Goal: Task Accomplishment & Management: Complete application form

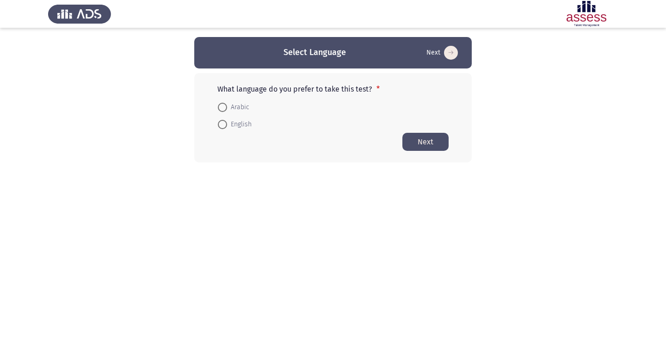
click at [222, 125] on span at bounding box center [222, 124] width 9 height 9
click at [222, 125] on input "English" at bounding box center [222, 124] width 9 height 9
radio input "true"
click at [422, 140] on button "Next" at bounding box center [425, 141] width 46 height 18
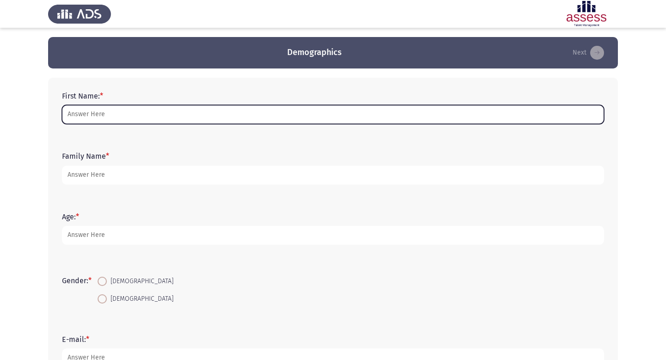
click at [142, 111] on input "First Name: *" at bounding box center [333, 114] width 542 height 19
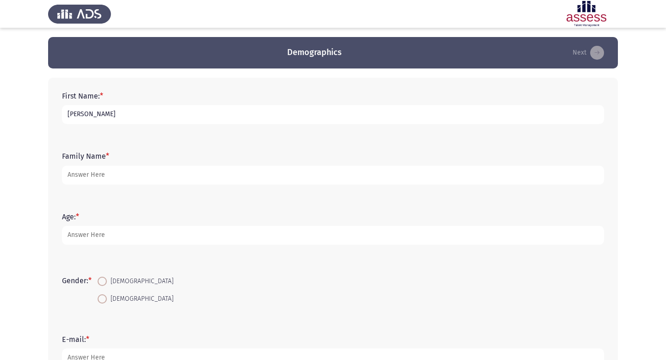
type input "[PERSON_NAME]"
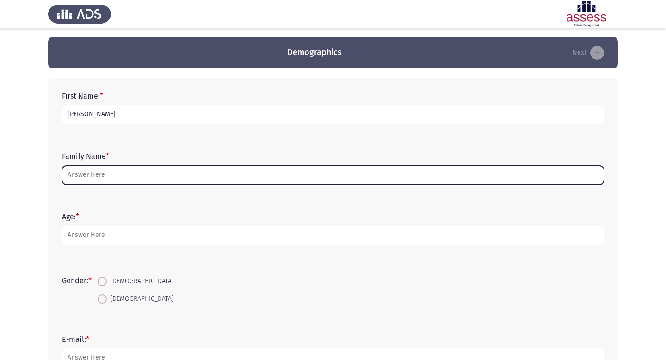
click at [156, 175] on input "Family Name *" at bounding box center [333, 174] width 542 height 19
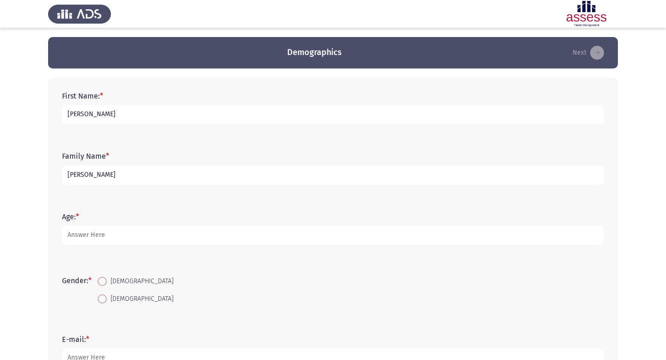
type input "[PERSON_NAME]"
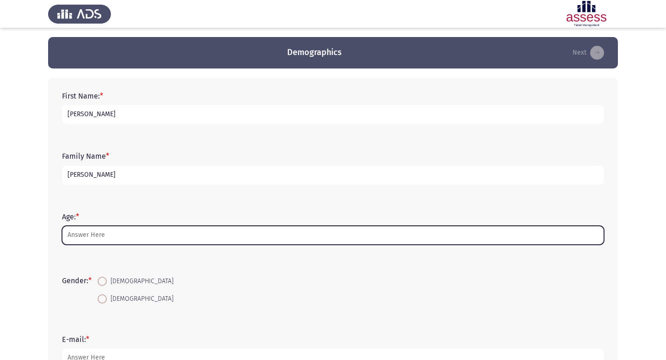
click at [137, 236] on input "Age: *" at bounding box center [333, 235] width 542 height 19
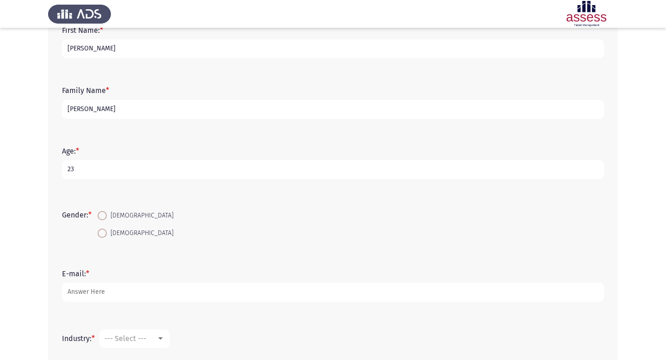
scroll to position [174, 0]
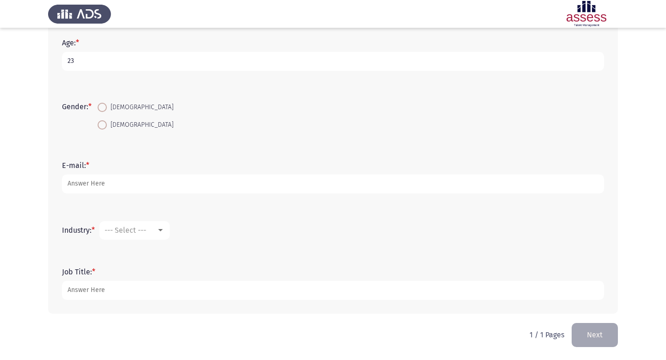
type input "23"
click at [104, 102] on label "[DEMOGRAPHIC_DATA]" at bounding box center [136, 107] width 76 height 11
click at [104, 103] on input "[DEMOGRAPHIC_DATA]" at bounding box center [102, 107] width 9 height 9
radio input "true"
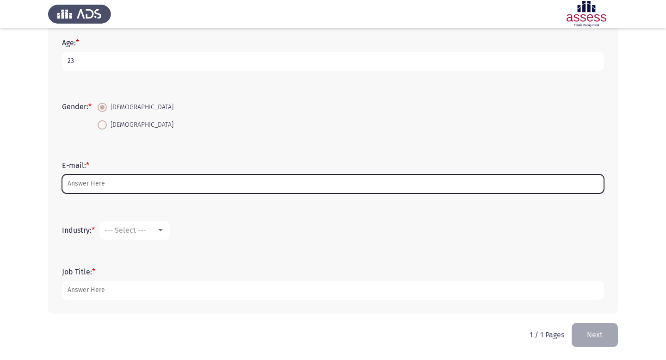
click at [109, 187] on input "E-mail: *" at bounding box center [333, 183] width 542 height 19
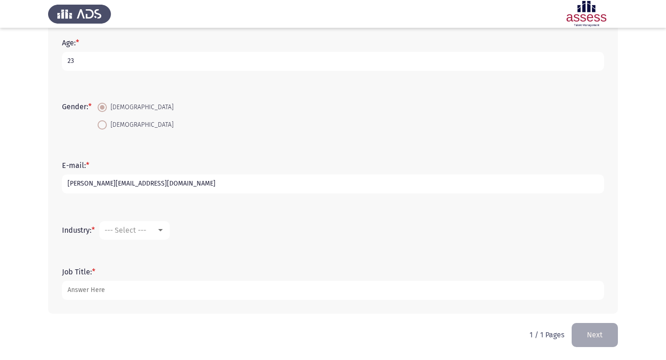
type input "[PERSON_NAME][EMAIL_ADDRESS][DOMAIN_NAME]"
click at [133, 232] on span "--- Select ---" at bounding box center [125, 230] width 42 height 9
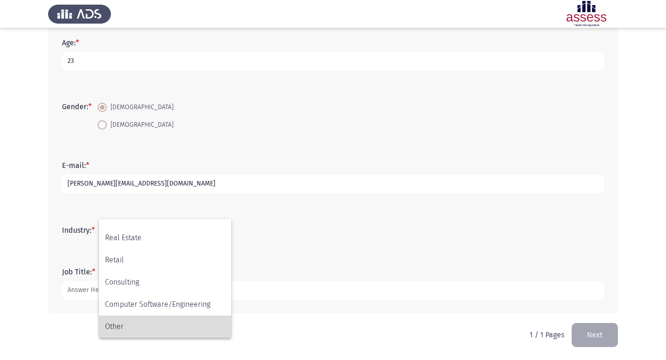
click at [133, 328] on span "Other" at bounding box center [165, 326] width 120 height 22
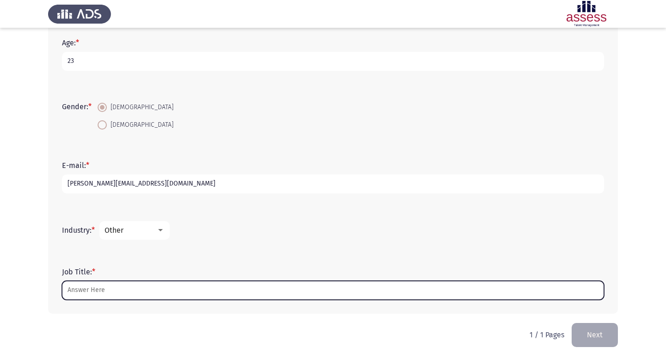
click at [107, 288] on input "Job Title: *" at bounding box center [333, 290] width 542 height 19
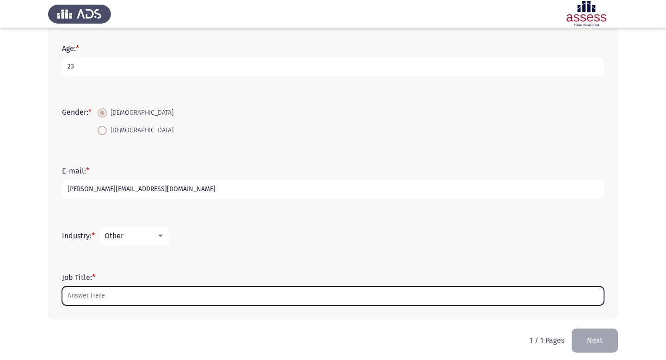
scroll to position [174, 0]
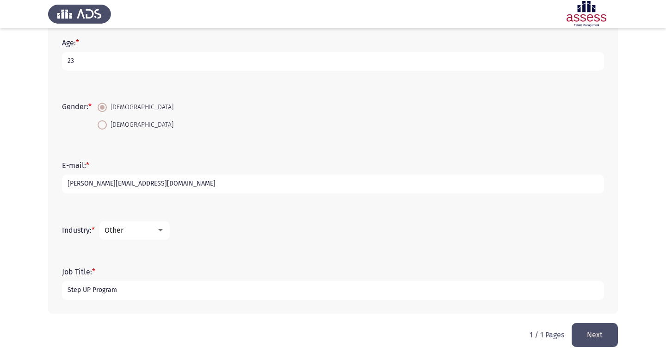
type input "Step UP Program"
click at [591, 329] on button "Next" at bounding box center [594, 335] width 46 height 24
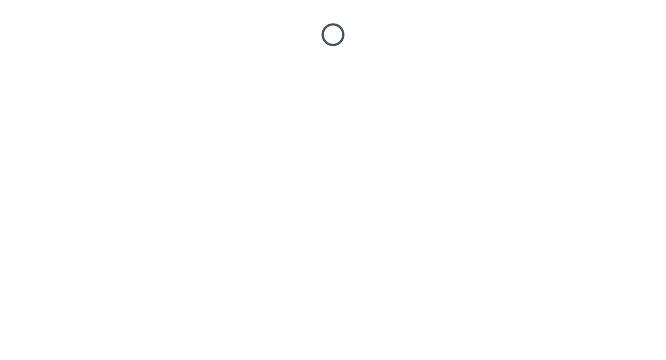
scroll to position [0, 0]
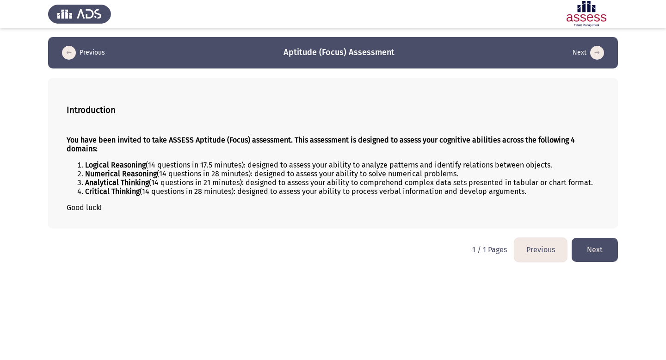
click at [589, 250] on button "Next" at bounding box center [594, 250] width 46 height 24
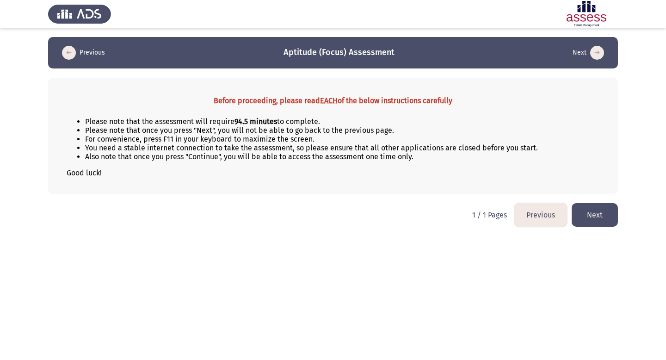
click at [590, 220] on button "Next" at bounding box center [594, 215] width 46 height 24
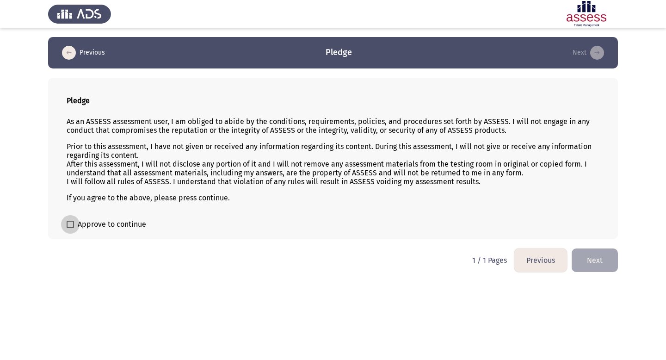
click at [68, 222] on span at bounding box center [70, 223] width 7 height 7
click at [70, 228] on input "Approve to continue" at bounding box center [70, 228] width 0 height 0
checkbox input "true"
click at [597, 260] on button "Next" at bounding box center [594, 260] width 46 height 24
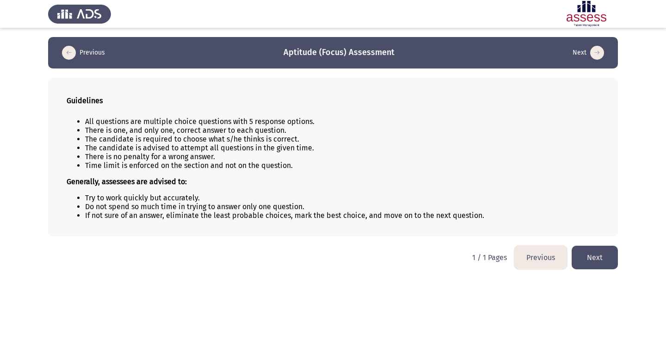
click at [595, 266] on button "Next" at bounding box center [594, 257] width 46 height 24
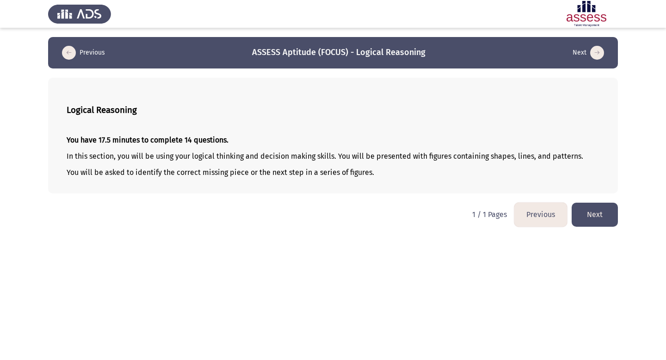
click at [590, 212] on button "Next" at bounding box center [594, 214] width 46 height 24
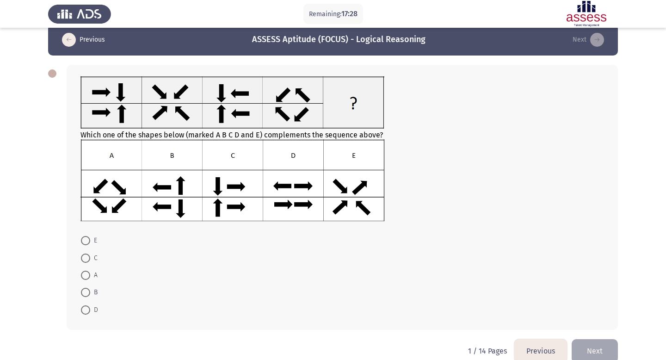
scroll to position [12, 0]
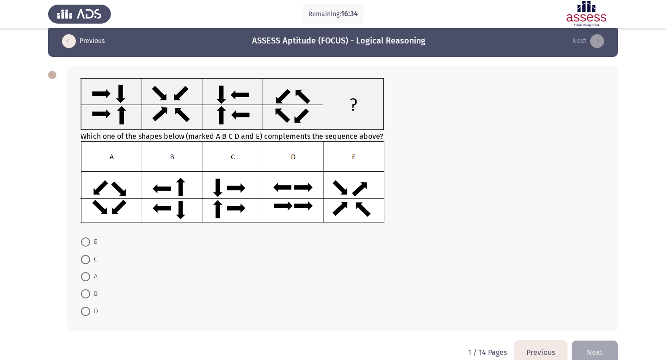
click at [86, 293] on span at bounding box center [85, 293] width 9 height 9
click at [86, 293] on input "B" at bounding box center [85, 293] width 9 height 9
radio input "true"
click at [603, 351] on button "Next" at bounding box center [594, 351] width 46 height 24
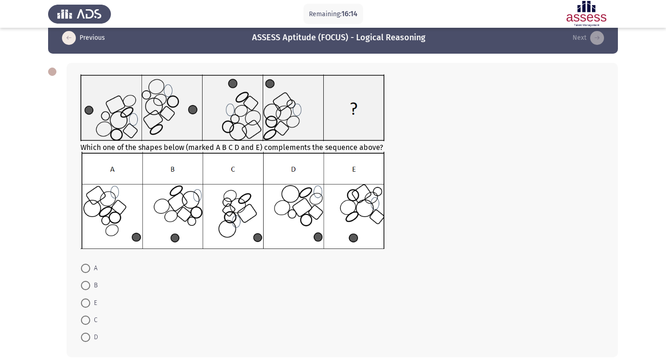
scroll to position [16, 0]
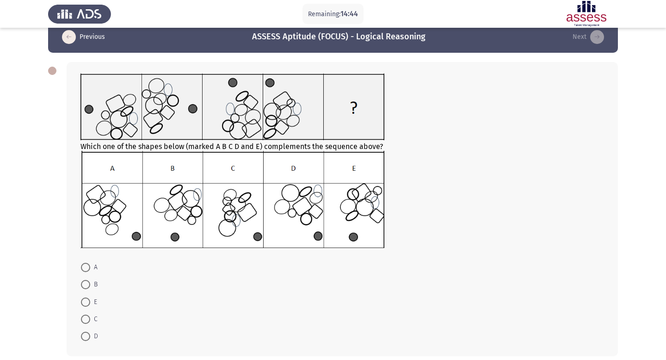
click at [83, 338] on span at bounding box center [85, 335] width 9 height 9
click at [83, 338] on input "D" at bounding box center [85, 335] width 9 height 9
radio input "true"
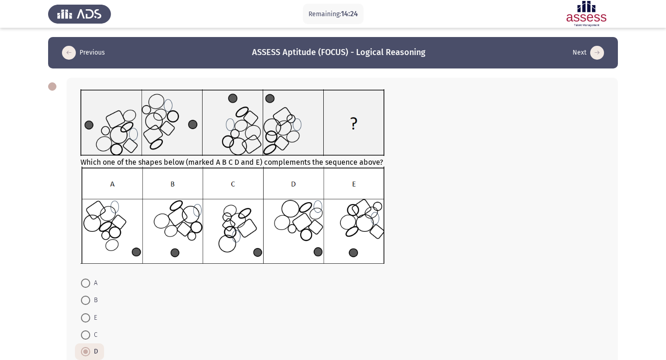
scroll to position [58, 0]
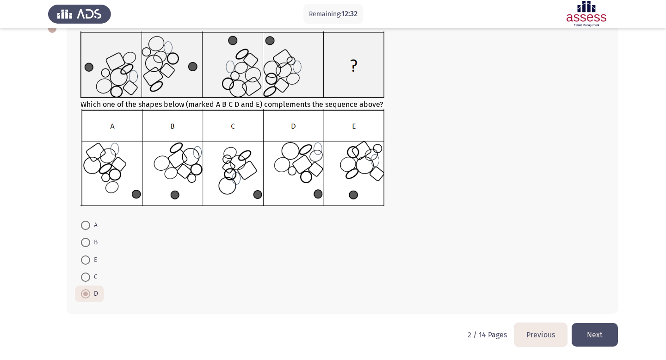
click at [86, 275] on span at bounding box center [85, 276] width 9 height 9
click at [86, 275] on input "C" at bounding box center [85, 276] width 9 height 9
radio input "true"
click at [590, 336] on button "Next" at bounding box center [594, 335] width 46 height 24
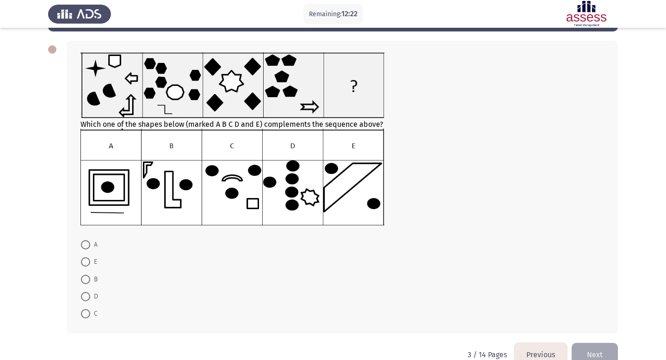
scroll to position [35, 0]
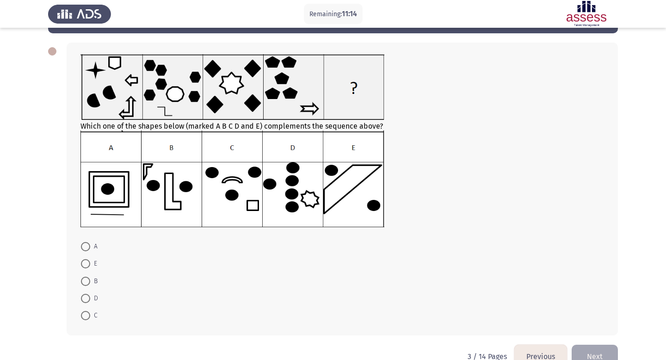
click at [93, 297] on span "D" at bounding box center [94, 298] width 8 height 11
click at [90, 297] on input "D" at bounding box center [85, 298] width 9 height 9
radio input "true"
click at [605, 355] on button "Next" at bounding box center [594, 356] width 46 height 24
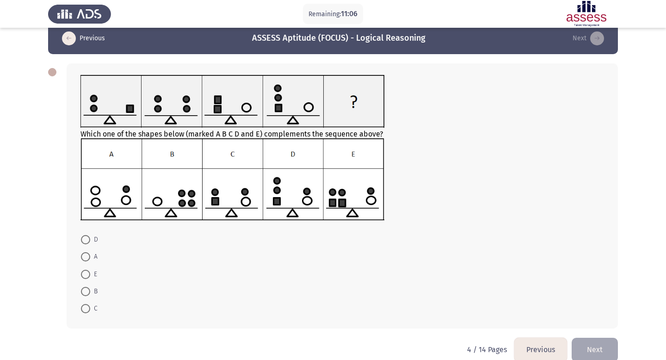
scroll to position [18, 0]
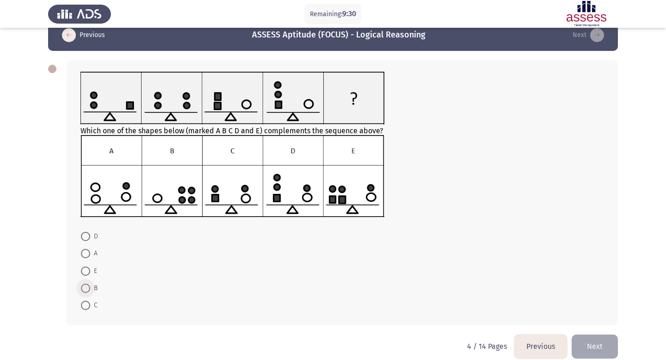
click at [90, 285] on span at bounding box center [85, 287] width 9 height 9
click at [90, 285] on input "B" at bounding box center [85, 287] width 9 height 9
radio input "true"
click at [593, 338] on button "Next" at bounding box center [594, 346] width 46 height 24
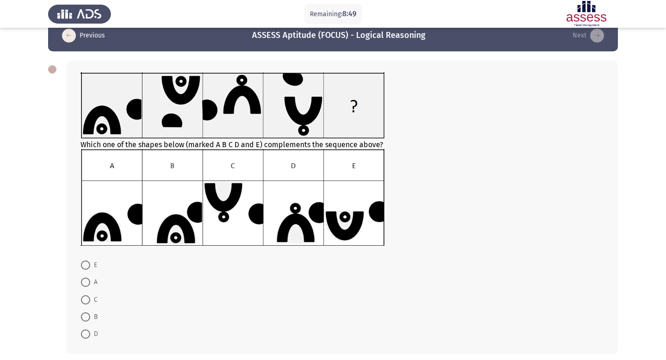
scroll to position [22, 0]
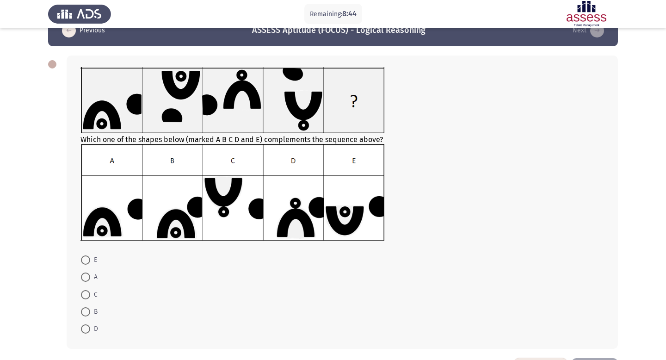
click at [88, 275] on span at bounding box center [85, 276] width 9 height 9
click at [88, 275] on input "A" at bounding box center [85, 276] width 9 height 9
radio input "true"
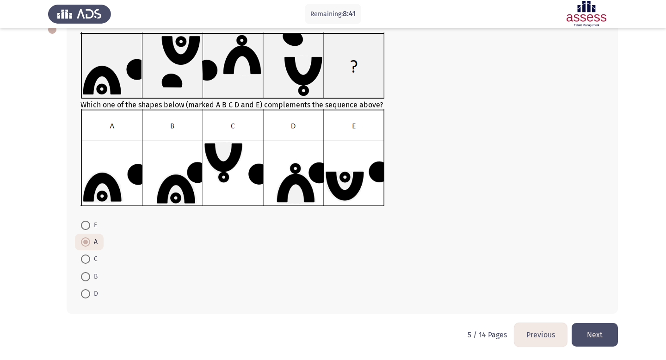
click at [593, 332] on button "Next" at bounding box center [594, 335] width 46 height 24
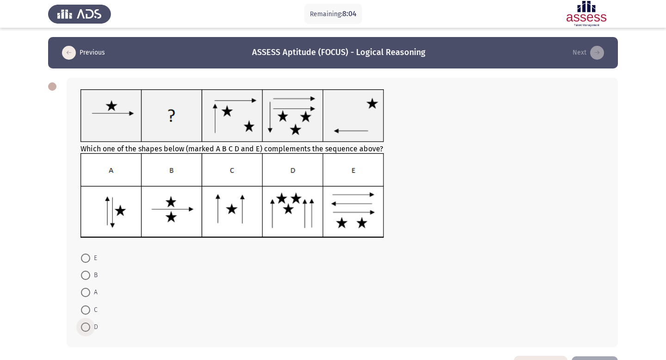
click at [89, 323] on span at bounding box center [85, 326] width 9 height 9
click at [89, 323] on input "D" at bounding box center [85, 326] width 9 height 9
radio input "true"
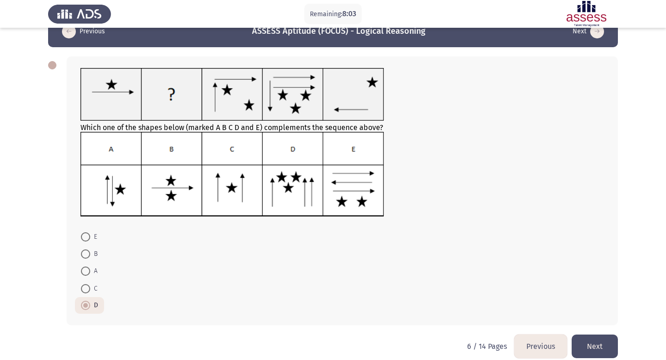
scroll to position [32, 0]
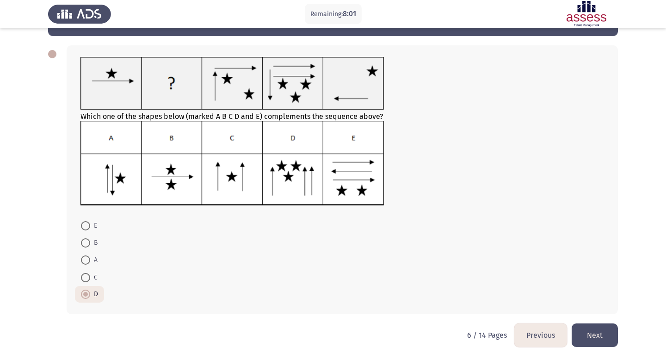
drag, startPoint x: 573, startPoint y: 329, endPoint x: 587, endPoint y: 329, distance: 14.3
click at [587, 329] on button "Next" at bounding box center [594, 335] width 46 height 24
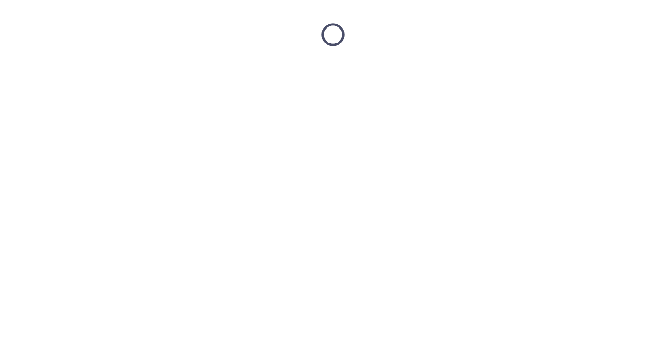
scroll to position [0, 0]
click at [587, 69] on html at bounding box center [333, 34] width 666 height 69
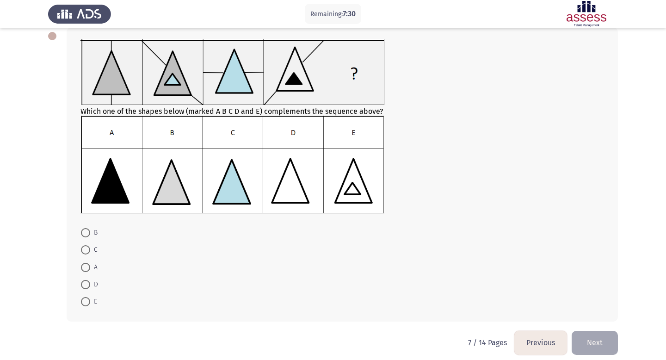
scroll to position [51, 0]
click at [83, 257] on mat-radio-button "A" at bounding box center [89, 265] width 29 height 17
click at [88, 269] on span at bounding box center [85, 266] width 9 height 9
click at [88, 269] on input "A" at bounding box center [85, 266] width 9 height 9
radio input "true"
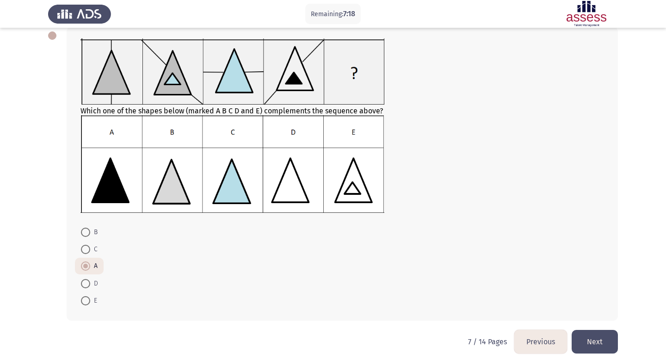
click at [582, 333] on button "Next" at bounding box center [594, 342] width 46 height 24
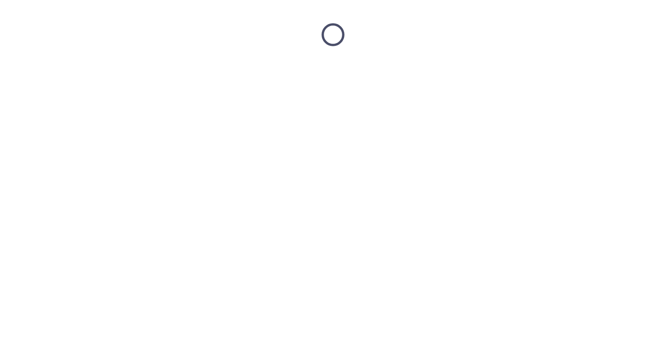
scroll to position [0, 0]
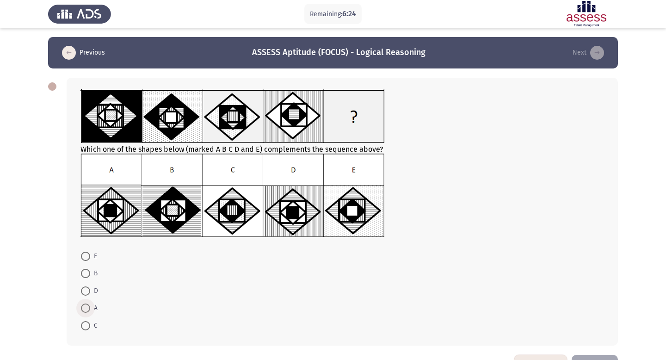
click at [84, 305] on span at bounding box center [85, 307] width 9 height 9
click at [84, 305] on input "A" at bounding box center [85, 307] width 9 height 9
radio input "true"
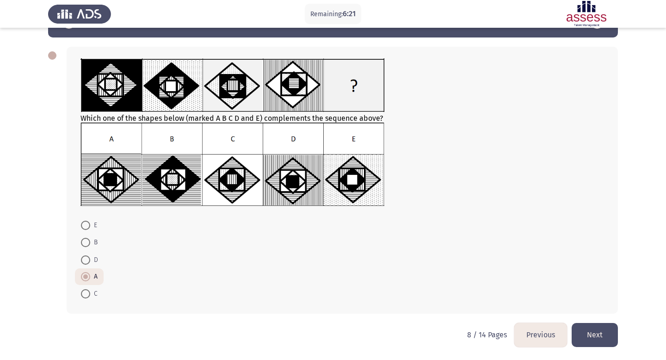
click at [587, 339] on button "Next" at bounding box center [594, 335] width 46 height 24
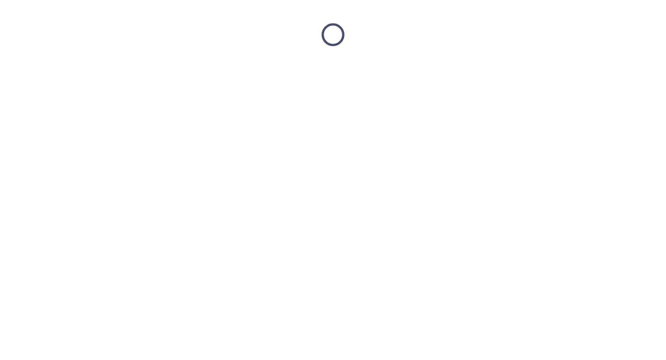
scroll to position [0, 0]
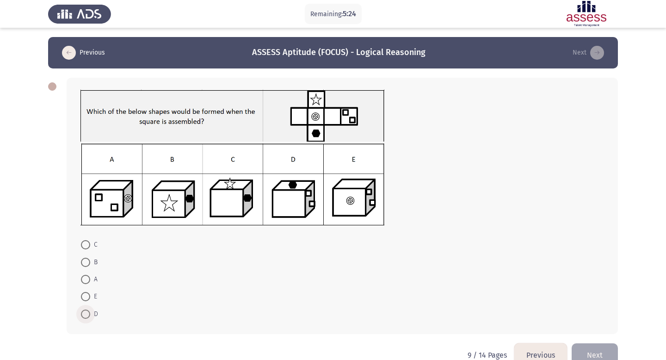
click at [87, 312] on span at bounding box center [85, 313] width 9 height 9
click at [87, 312] on input "D" at bounding box center [85, 313] width 9 height 9
radio input "true"
click at [601, 355] on button "Next" at bounding box center [594, 354] width 46 height 24
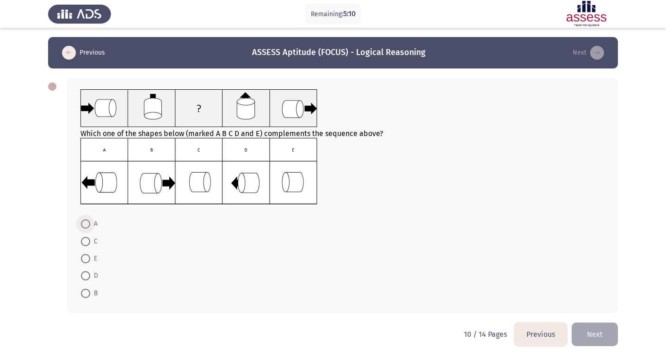
click at [87, 220] on span at bounding box center [85, 223] width 9 height 9
click at [87, 220] on input "A" at bounding box center [85, 223] width 9 height 9
radio input "true"
click at [593, 325] on button "Next" at bounding box center [594, 333] width 46 height 24
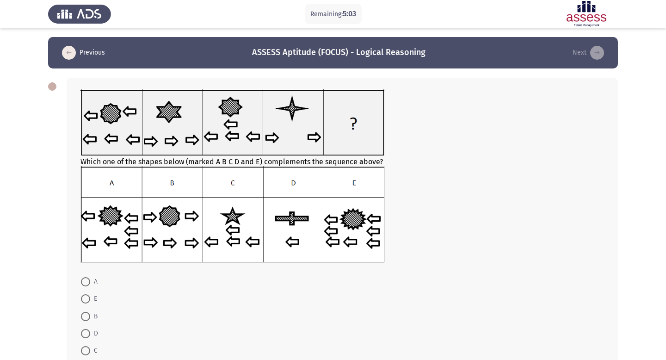
scroll to position [12, 0]
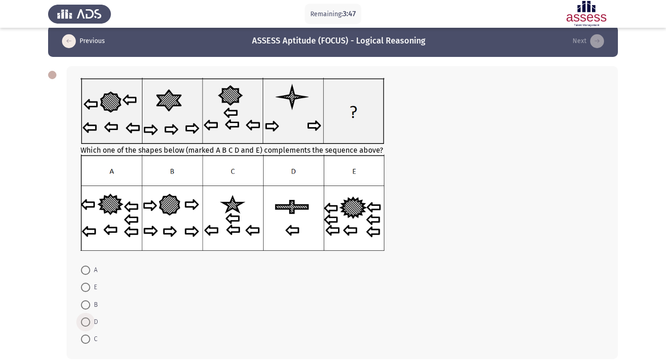
click at [90, 325] on span at bounding box center [85, 321] width 9 height 9
click at [90, 325] on input "D" at bounding box center [85, 321] width 9 height 9
radio input "true"
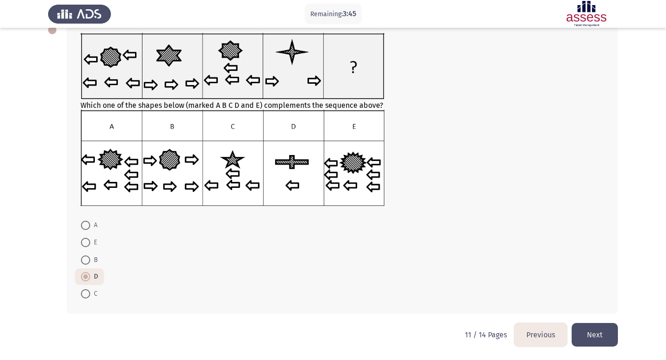
scroll to position [56, 0]
click at [596, 328] on button "Next" at bounding box center [594, 335] width 46 height 24
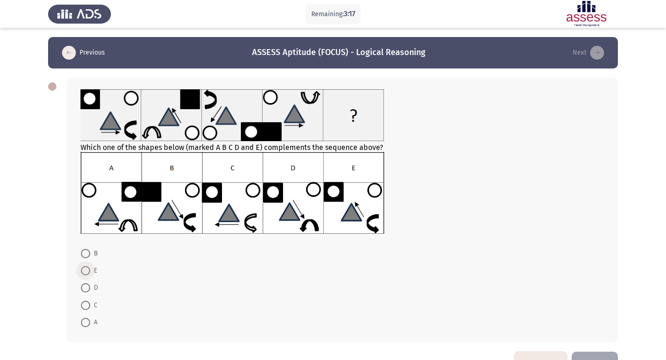
click at [86, 271] on span at bounding box center [85, 270] width 9 height 9
click at [86, 271] on input "E" at bounding box center [85, 270] width 9 height 9
radio input "true"
click at [584, 354] on button "Next" at bounding box center [594, 363] width 46 height 24
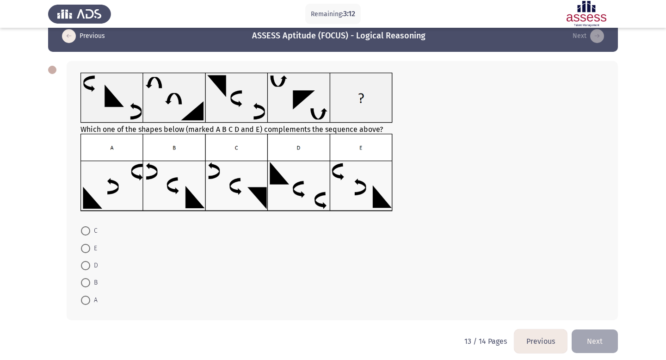
scroll to position [19, 0]
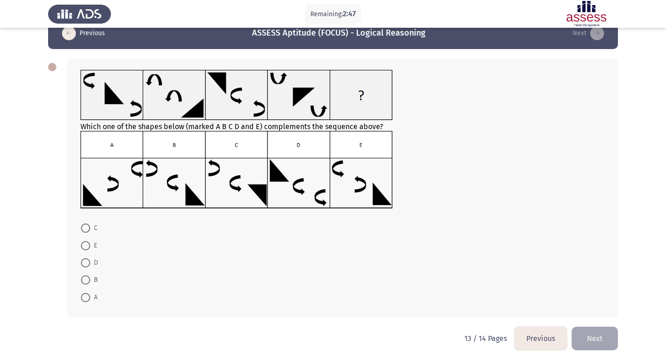
click at [370, 175] on img at bounding box center [236, 170] width 312 height 78
click at [84, 248] on span at bounding box center [85, 245] width 9 height 9
click at [84, 248] on input "E" at bounding box center [85, 245] width 9 height 9
radio input "true"
click at [581, 337] on button "Next" at bounding box center [594, 337] width 46 height 24
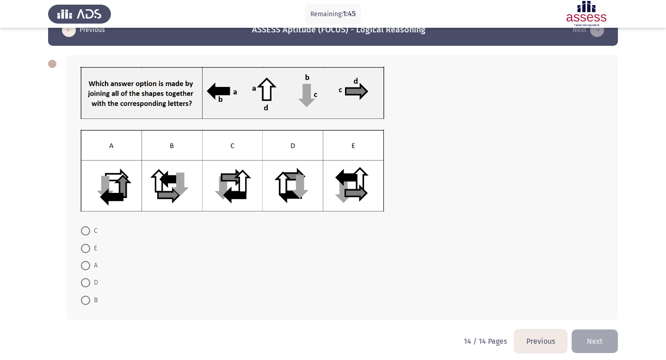
scroll to position [29, 0]
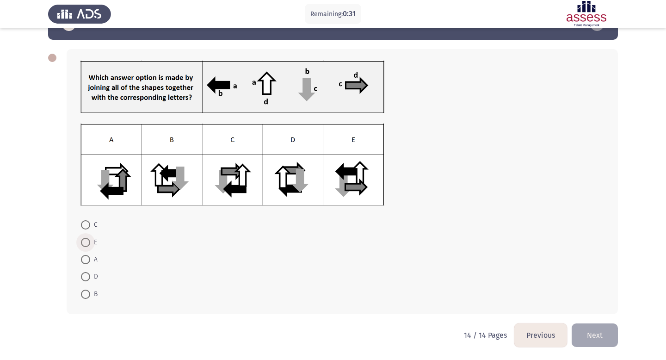
click at [86, 240] on span at bounding box center [85, 242] width 9 height 9
click at [86, 240] on input "E" at bounding box center [85, 242] width 9 height 9
radio input "true"
click at [589, 327] on button "Next" at bounding box center [594, 335] width 46 height 24
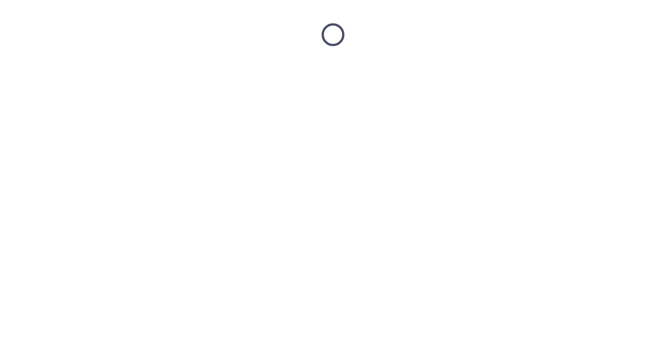
scroll to position [0, 0]
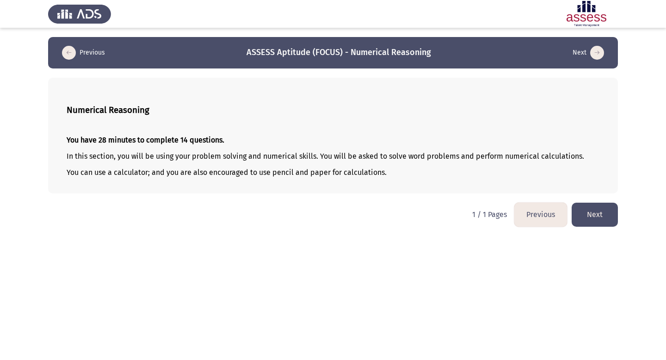
click at [604, 221] on button "Next" at bounding box center [594, 214] width 46 height 24
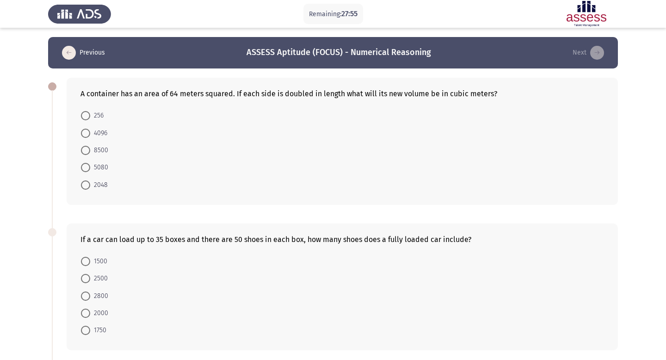
drag, startPoint x: 73, startPoint y: 92, endPoint x: 324, endPoint y: 80, distance: 250.8
click at [98, 99] on div "A container has an area of 64 meters squared. If each side is doubled in length…" at bounding box center [342, 141] width 551 height 127
drag, startPoint x: 77, startPoint y: 90, endPoint x: 120, endPoint y: 91, distance: 43.0
click at [121, 91] on div "A container has an area of 64 meters squared. If each side is doubled in length…" at bounding box center [342, 141] width 551 height 127
click at [128, 94] on div "A container has an area of 64 meters squared. If each side is doubled in length…" at bounding box center [341, 93] width 523 height 9
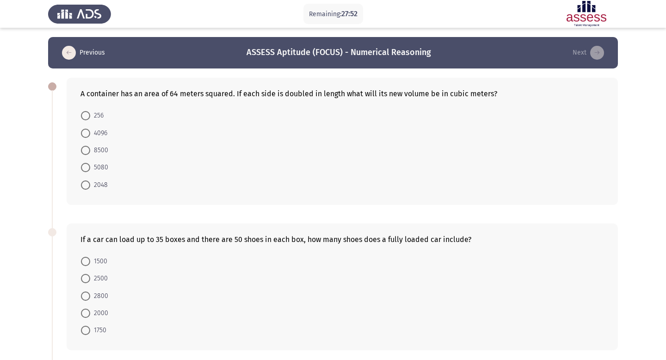
click at [129, 94] on div "A container has an area of 64 meters squared. If each side is doubled in length…" at bounding box center [341, 93] width 523 height 9
drag, startPoint x: 308, startPoint y: 91, endPoint x: 275, endPoint y: 93, distance: 33.3
click at [275, 92] on div "A container has an area of 64 meters squared. If each side is doubled in length…" at bounding box center [341, 93] width 523 height 9
click at [83, 332] on span at bounding box center [85, 329] width 9 height 9
click at [83, 332] on input "1750" at bounding box center [85, 329] width 9 height 9
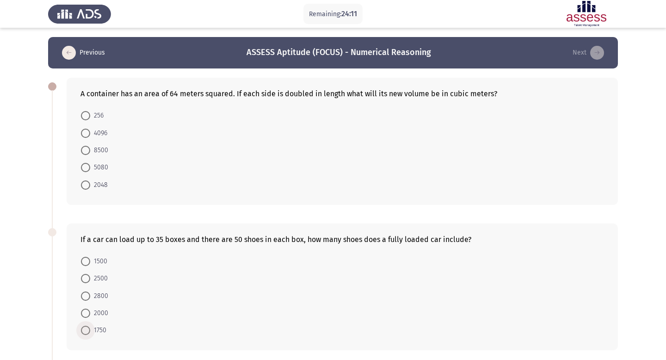
radio input "true"
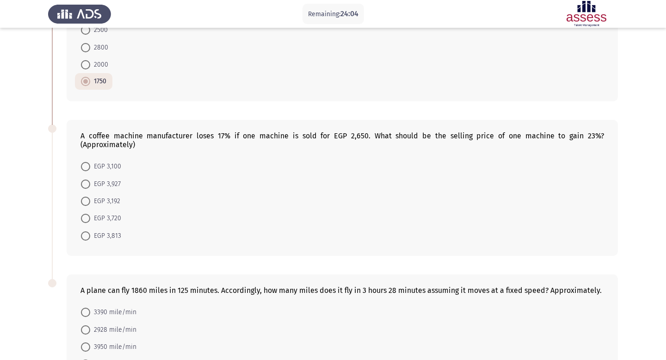
scroll to position [256, 0]
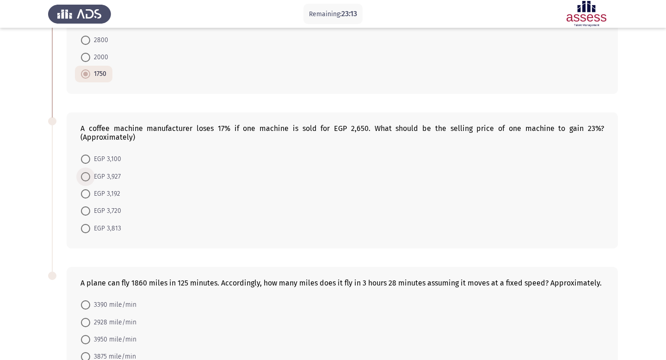
click at [90, 173] on span at bounding box center [85, 176] width 9 height 9
click at [90, 173] on input "EGP 3,927" at bounding box center [85, 176] width 9 height 9
radio input "true"
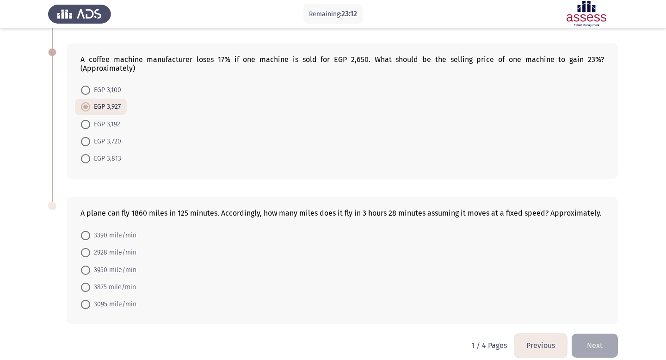
scroll to position [335, 0]
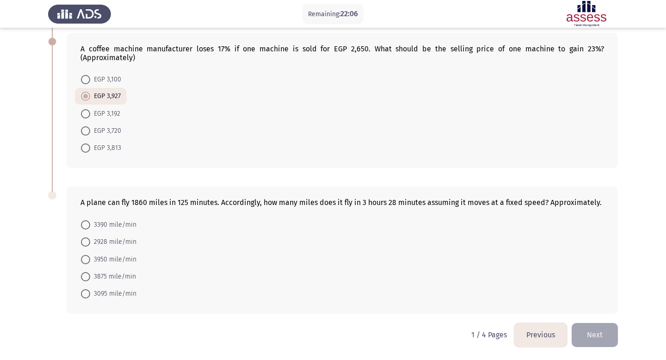
click at [86, 291] on span at bounding box center [85, 293] width 9 height 9
click at [86, 291] on input "3095 mile/min" at bounding box center [85, 293] width 9 height 9
radio input "true"
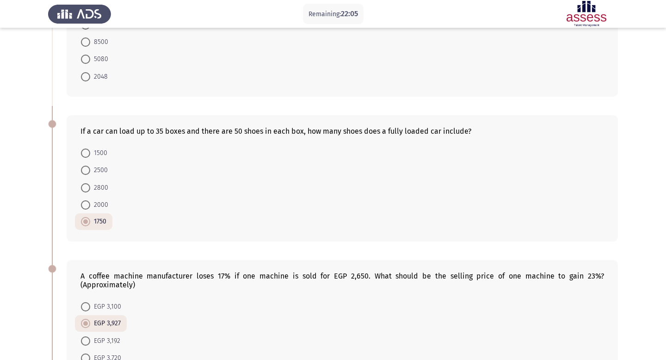
scroll to position [0, 0]
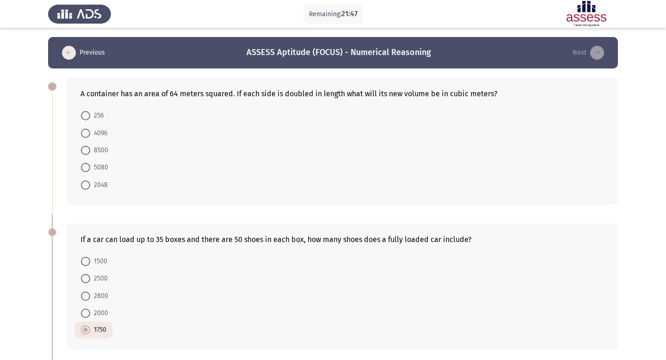
click at [96, 132] on span "4096" at bounding box center [98, 133] width 17 height 11
click at [90, 132] on input "4096" at bounding box center [85, 132] width 9 height 9
radio input "true"
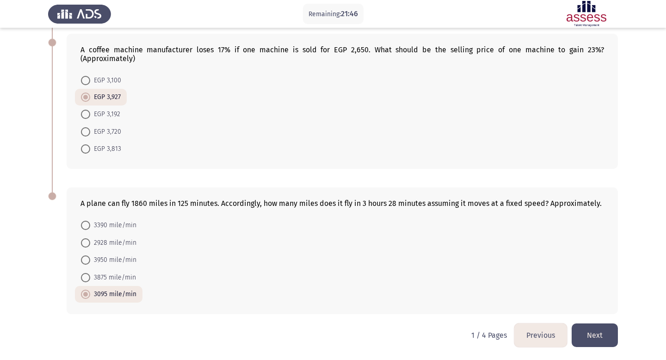
click at [593, 338] on button "Next" at bounding box center [594, 335] width 46 height 24
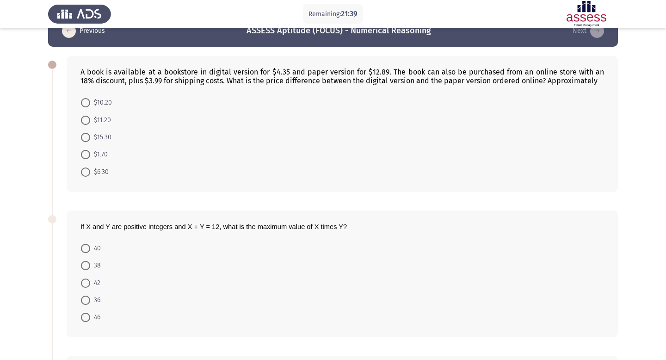
scroll to position [0, 0]
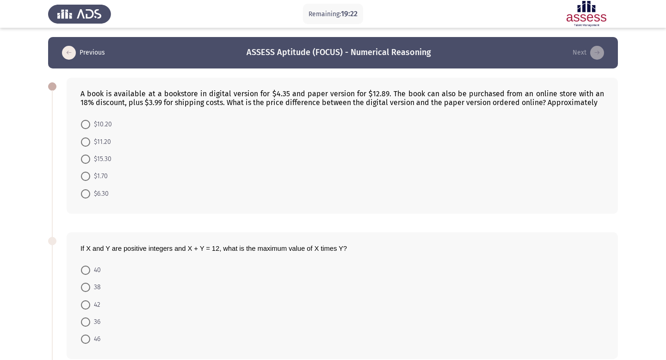
click at [87, 192] on span at bounding box center [85, 193] width 9 height 9
click at [87, 192] on input "$6.30" at bounding box center [85, 193] width 9 height 9
radio input "true"
click at [84, 122] on span at bounding box center [85, 124] width 9 height 9
click at [84, 122] on input "$10.20" at bounding box center [85, 124] width 9 height 9
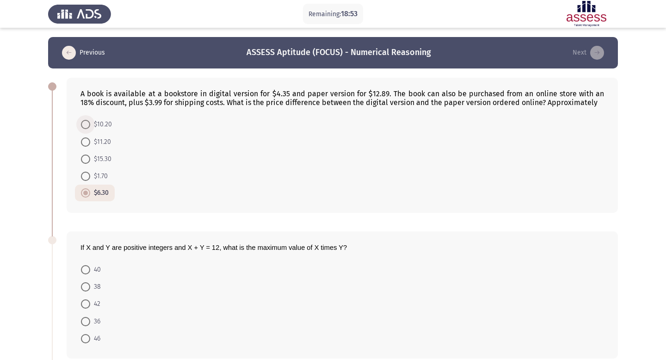
radio input "true"
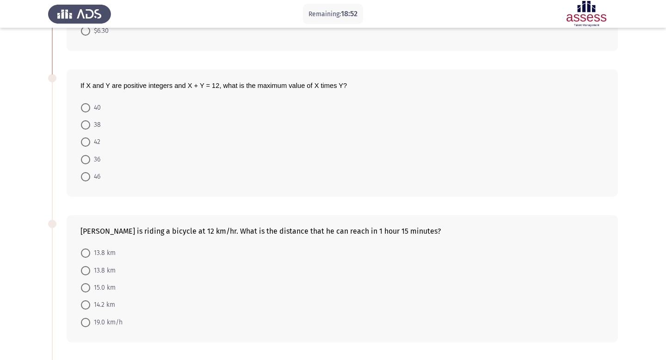
scroll to position [175, 0]
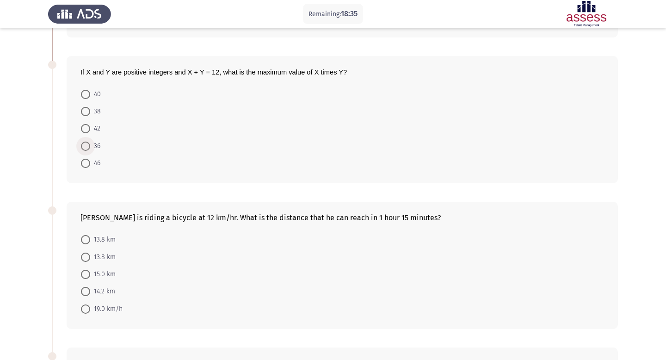
click at [85, 147] on span at bounding box center [85, 145] width 9 height 9
click at [85, 147] on input "36" at bounding box center [85, 145] width 9 height 9
radio input "true"
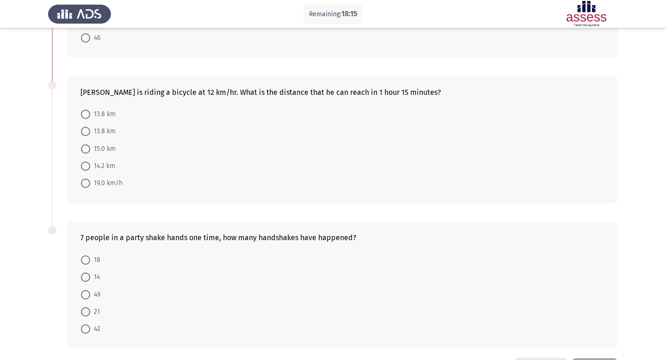
scroll to position [302, 0]
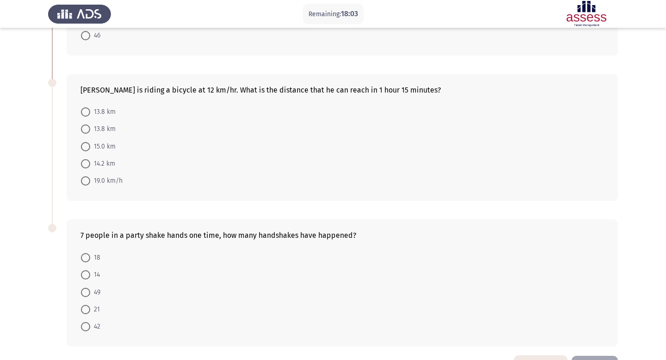
click at [100, 145] on span "15.0 km" at bounding box center [102, 146] width 25 height 11
click at [90, 145] on input "15.0 km" at bounding box center [85, 146] width 9 height 9
radio input "true"
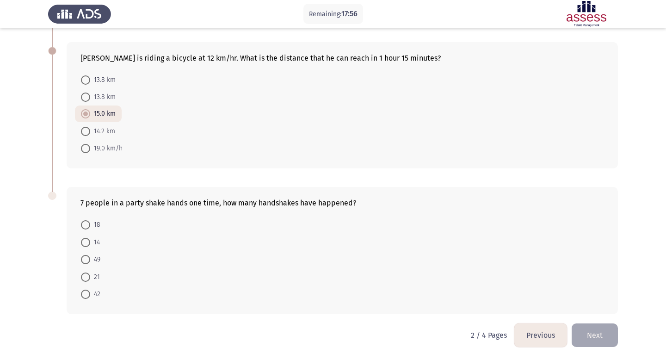
click at [88, 261] on span at bounding box center [85, 259] width 9 height 9
click at [88, 261] on input "49" at bounding box center [85, 259] width 9 height 9
radio input "true"
click at [73, 245] on div "7 people in a party shake hands one time, how many handshakes have happened? 18…" at bounding box center [342, 250] width 551 height 126
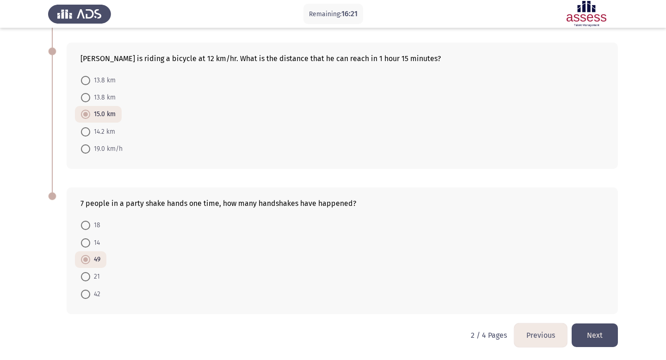
click at [82, 243] on span at bounding box center [85, 242] width 9 height 9
click at [82, 243] on input "14" at bounding box center [85, 242] width 9 height 9
radio input "true"
click at [599, 332] on button "Next" at bounding box center [594, 335] width 46 height 24
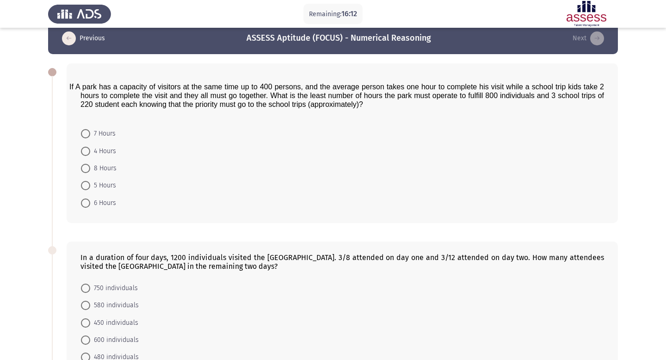
scroll to position [18, 0]
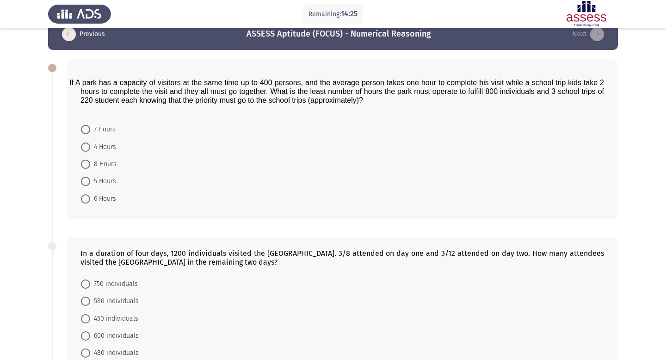
click at [98, 198] on span "6 Hours" at bounding box center [103, 198] width 26 height 11
click at [90, 198] on input "6 Hours" at bounding box center [85, 198] width 9 height 9
radio input "true"
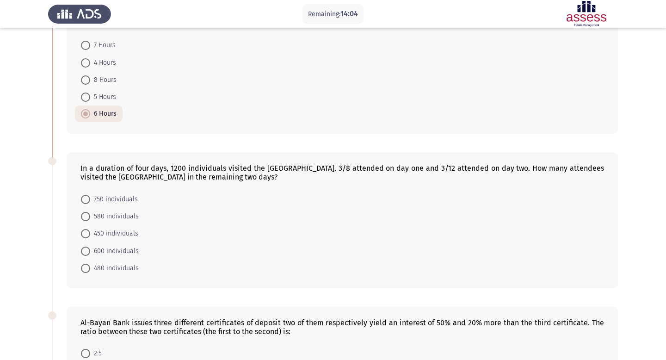
scroll to position [121, 0]
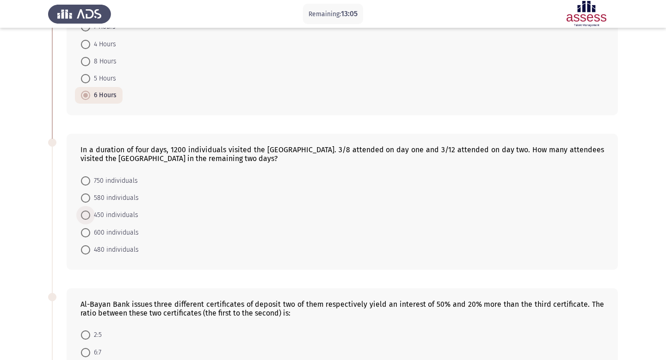
click at [107, 218] on span "450 individuals" at bounding box center [114, 214] width 48 height 11
click at [90, 218] on input "450 individuals" at bounding box center [85, 214] width 9 height 9
radio input "true"
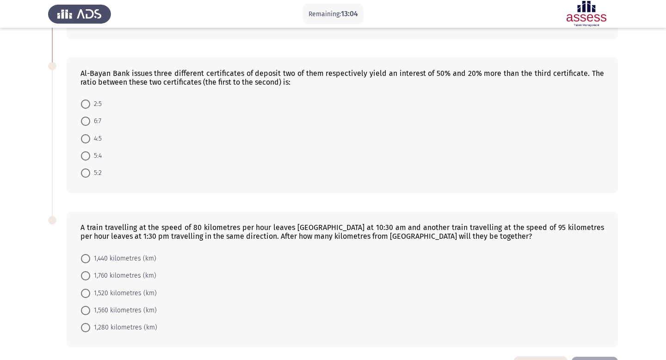
scroll to position [331, 0]
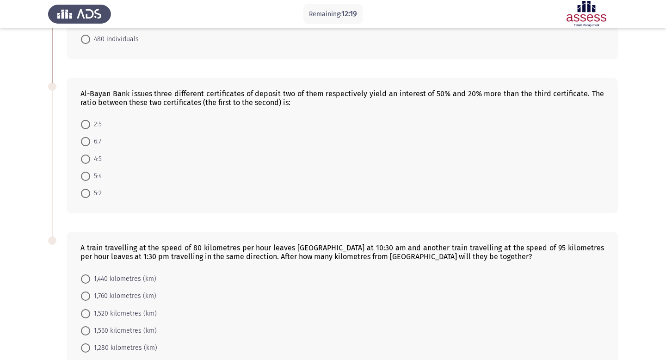
click at [87, 196] on span at bounding box center [85, 193] width 9 height 9
click at [87, 196] on input "5:2" at bounding box center [85, 193] width 9 height 9
radio input "true"
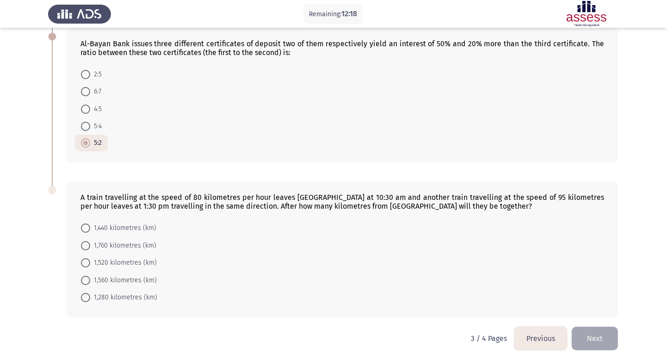
scroll to position [384, 0]
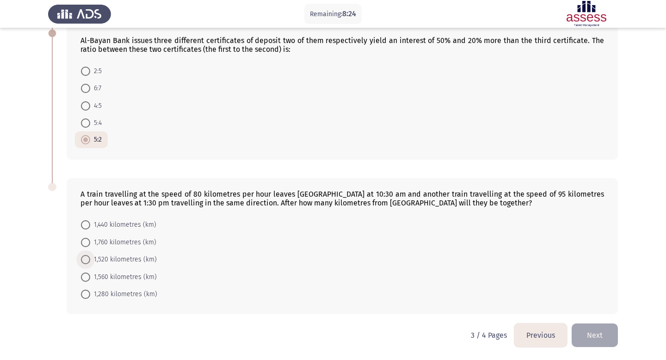
click at [82, 262] on span at bounding box center [85, 259] width 9 height 9
click at [82, 262] on input "1,520 kilometres (km)" at bounding box center [85, 259] width 9 height 9
radio input "true"
click at [592, 333] on button "Next" at bounding box center [594, 335] width 46 height 24
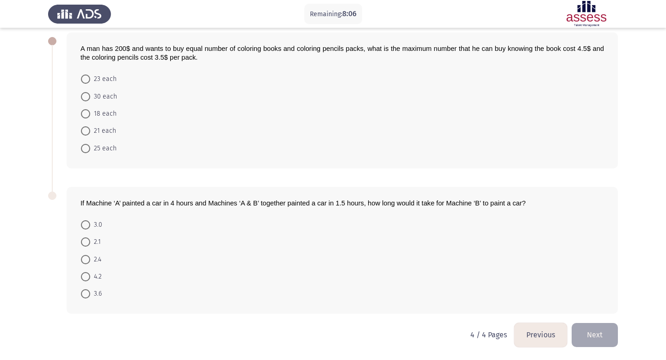
scroll to position [0, 0]
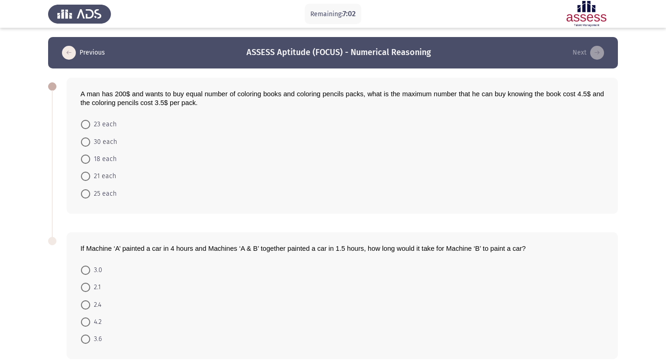
click at [102, 188] on span "25 each" at bounding box center [103, 193] width 26 height 11
click at [90, 189] on input "25 each" at bounding box center [85, 193] width 9 height 9
radio input "true"
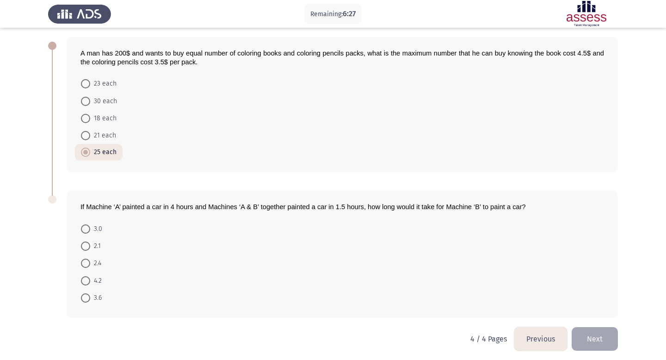
scroll to position [45, 0]
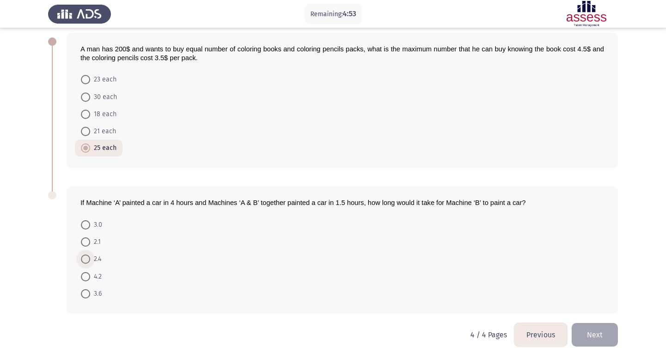
click at [92, 260] on span "2.4" at bounding box center [95, 258] width 11 height 11
click at [90, 260] on input "2.4" at bounding box center [85, 258] width 9 height 9
radio input "true"
click at [601, 334] on button "Next" at bounding box center [594, 335] width 46 height 24
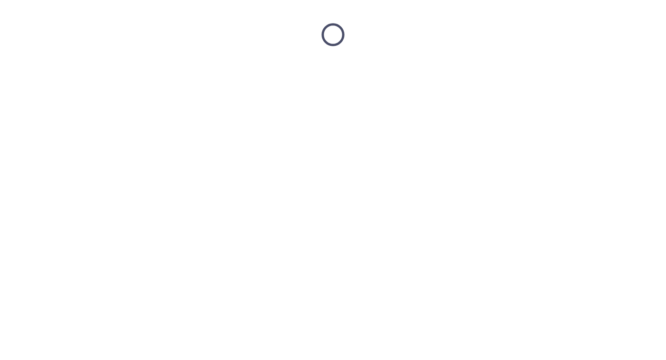
scroll to position [0, 0]
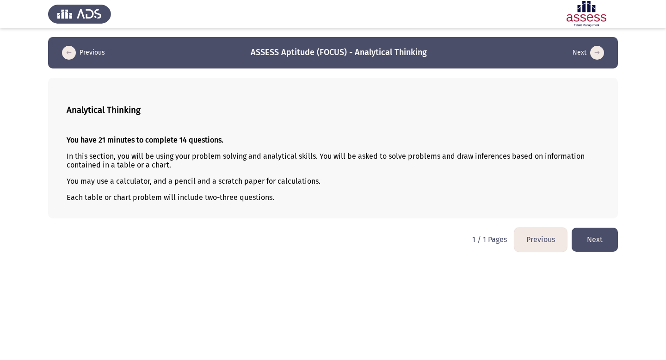
click at [592, 238] on button "Next" at bounding box center [594, 239] width 46 height 24
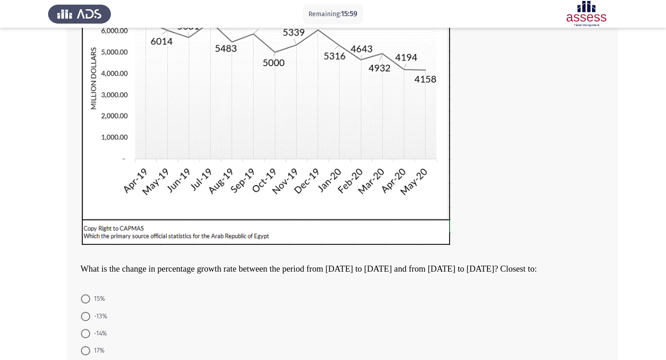
scroll to position [210, 0]
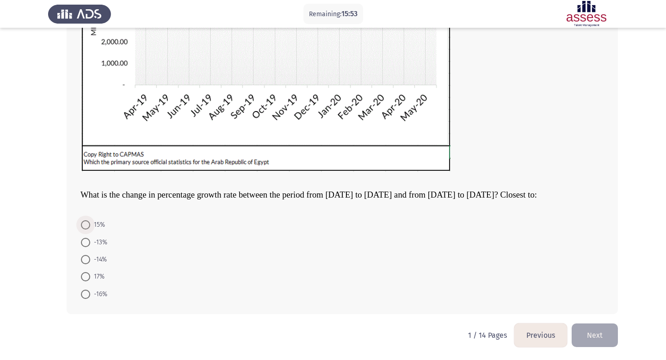
click at [84, 221] on span at bounding box center [85, 224] width 9 height 9
click at [84, 221] on input "15%" at bounding box center [85, 224] width 9 height 9
radio input "true"
click at [85, 245] on span at bounding box center [85, 241] width 9 height 9
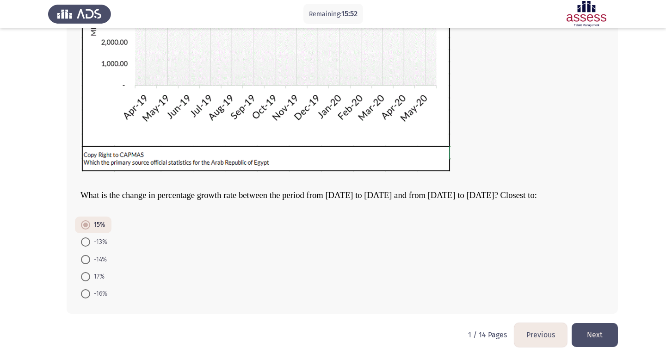
click at [85, 245] on input "-13%" at bounding box center [85, 241] width 9 height 9
radio input "true"
click at [89, 225] on span at bounding box center [85, 224] width 9 height 9
click at [89, 225] on input "15%" at bounding box center [85, 224] width 9 height 9
radio input "true"
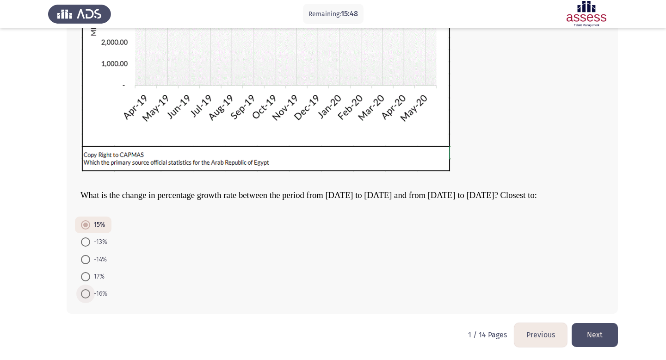
click at [88, 293] on span at bounding box center [85, 293] width 9 height 9
click at [88, 293] on input "-16%" at bounding box center [85, 293] width 9 height 9
radio input "true"
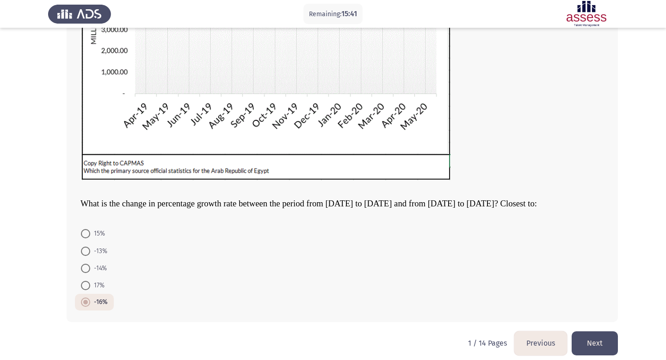
scroll to position [205, 0]
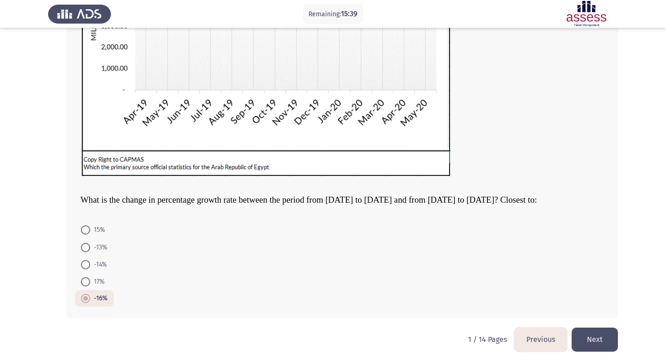
click at [605, 337] on button "Next" at bounding box center [594, 339] width 46 height 24
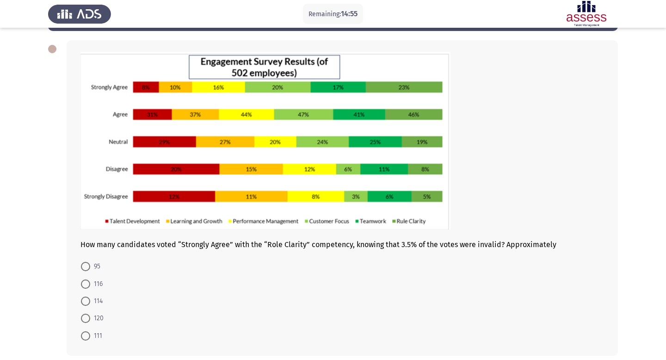
scroll to position [44, 0]
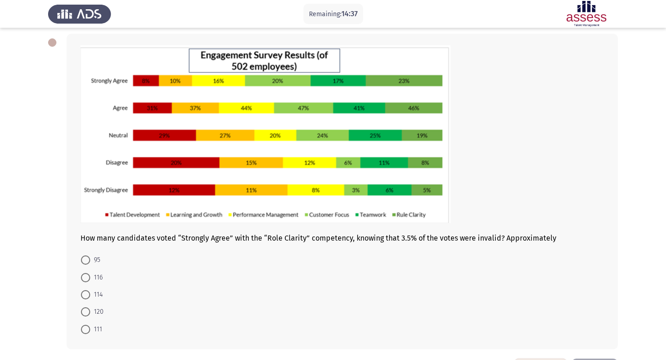
click at [88, 328] on span at bounding box center [85, 328] width 9 height 9
click at [88, 328] on input "111" at bounding box center [85, 328] width 9 height 9
radio input "true"
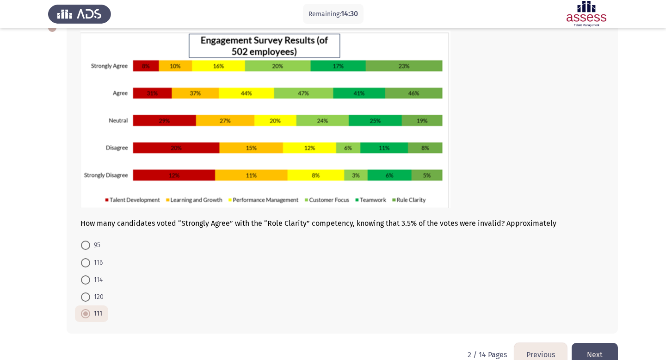
scroll to position [56, 0]
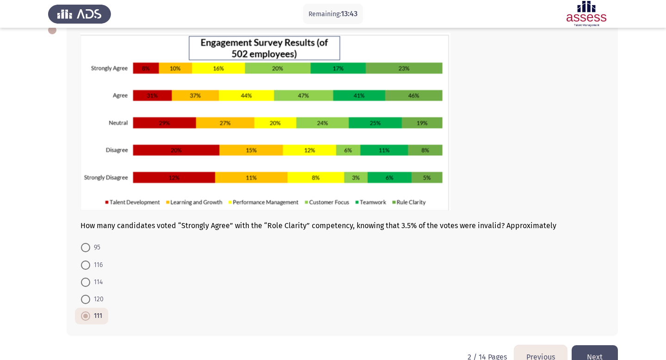
click at [592, 343] on div "How many candidates voted “Strongly Agree” with the “Role Clarity” competency, …" at bounding box center [332, 178] width 569 height 333
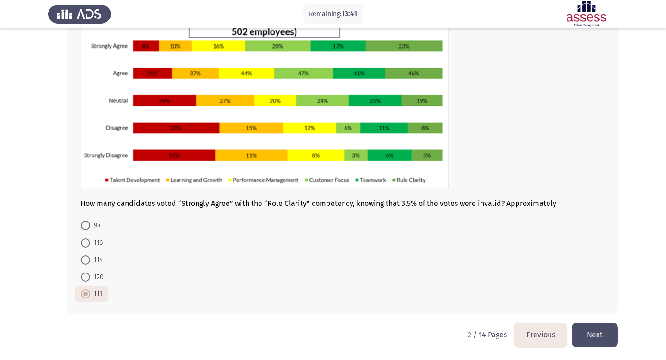
click at [586, 327] on button "Next" at bounding box center [594, 335] width 46 height 24
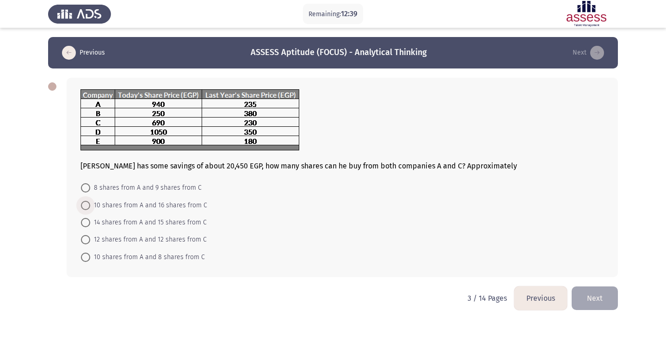
click at [159, 202] on span "10 shares from A and 16 shares from C" at bounding box center [148, 205] width 117 height 11
click at [90, 202] on input "10 shares from A and 16 shares from C" at bounding box center [85, 205] width 9 height 9
radio input "true"
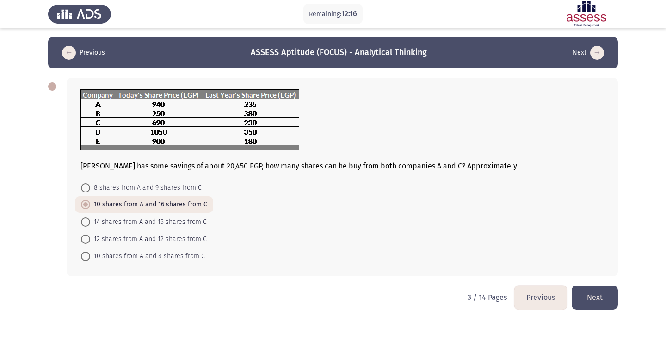
click at [595, 289] on button "Next" at bounding box center [594, 297] width 46 height 24
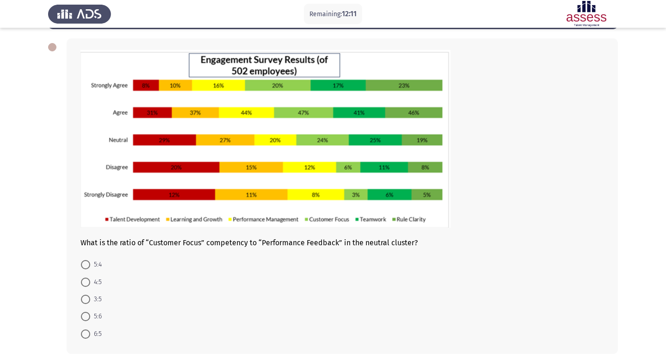
scroll to position [36, 0]
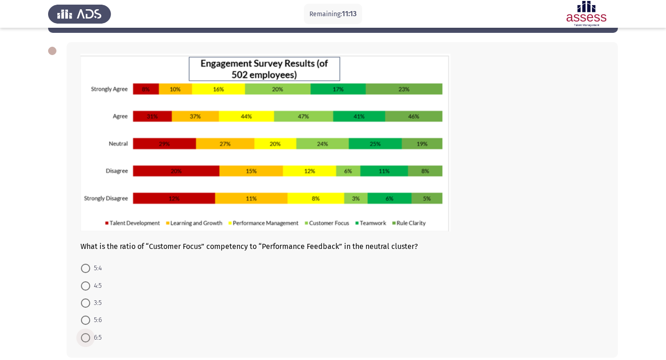
click at [87, 337] on span at bounding box center [85, 337] width 9 height 9
click at [87, 337] on input "6:5" at bounding box center [85, 337] width 9 height 9
radio input "true"
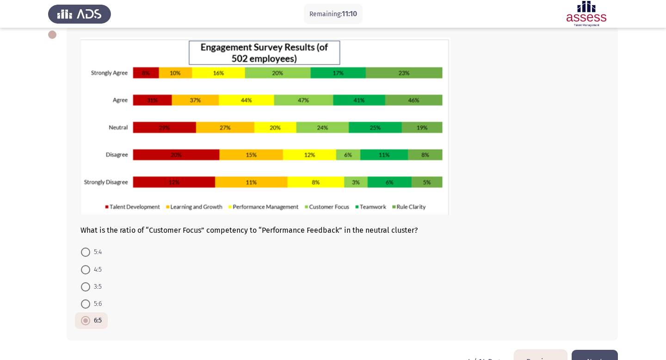
scroll to position [79, 0]
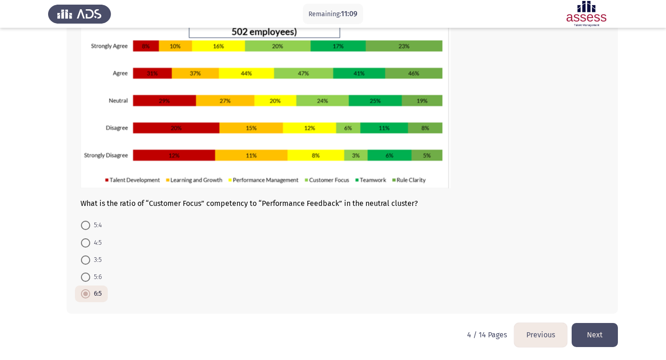
click at [600, 333] on button "Next" at bounding box center [594, 335] width 46 height 24
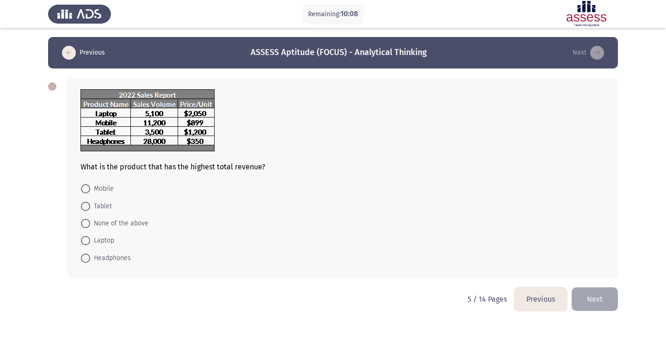
click at [91, 239] on span "Laptop" at bounding box center [102, 240] width 24 height 11
click at [90, 239] on input "Laptop" at bounding box center [85, 240] width 9 height 9
radio input "true"
click at [596, 294] on button "Next" at bounding box center [594, 298] width 46 height 24
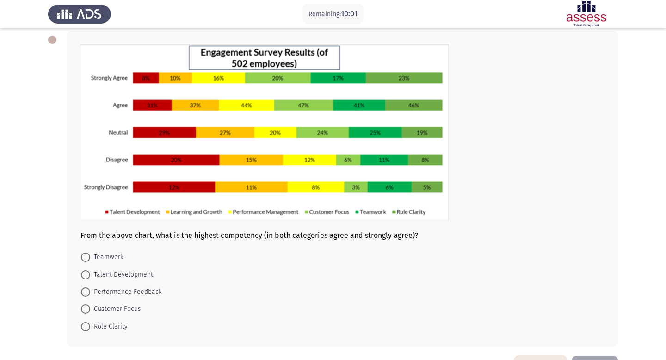
scroll to position [54, 0]
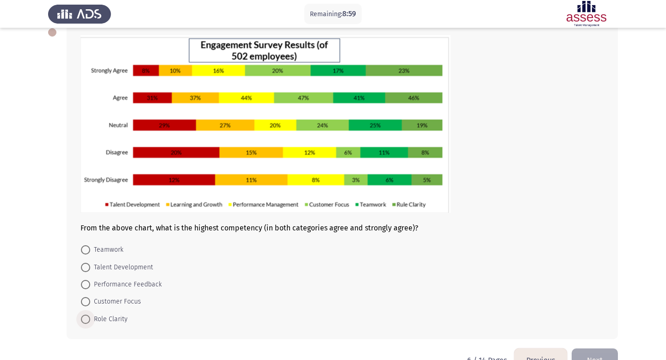
click at [87, 321] on span at bounding box center [85, 318] width 9 height 9
click at [87, 321] on input "Role Clarity" at bounding box center [85, 318] width 9 height 9
radio input "true"
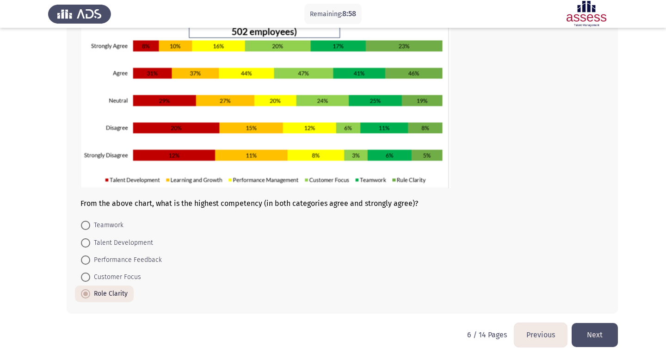
click at [587, 330] on button "Next" at bounding box center [594, 335] width 46 height 24
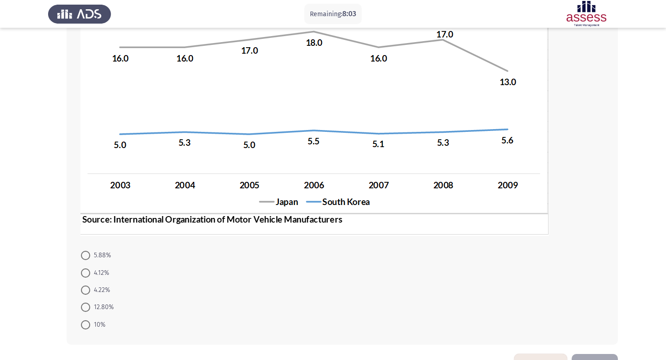
scroll to position [160, 0]
click at [93, 268] on span "4.12%" at bounding box center [99, 272] width 19 height 11
click at [90, 268] on input "4.12%" at bounding box center [85, 272] width 9 height 9
radio input "true"
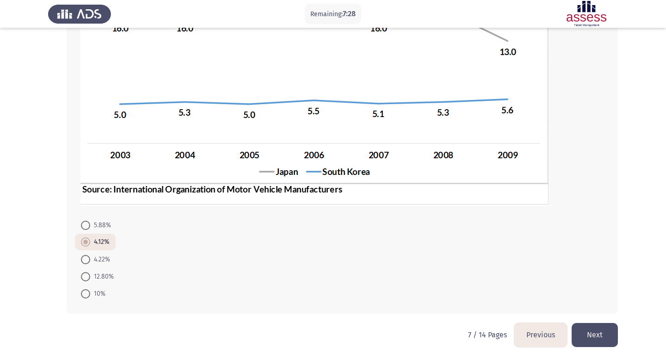
click at [607, 341] on button "Next" at bounding box center [594, 335] width 46 height 24
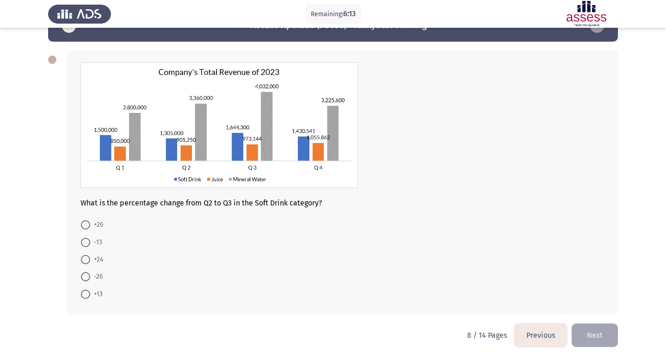
scroll to position [0, 0]
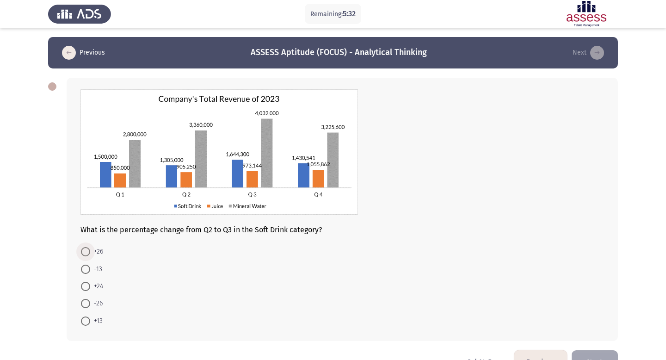
click at [93, 249] on span "+26" at bounding box center [96, 251] width 13 height 11
click at [90, 249] on input "+26" at bounding box center [85, 251] width 9 height 9
radio input "true"
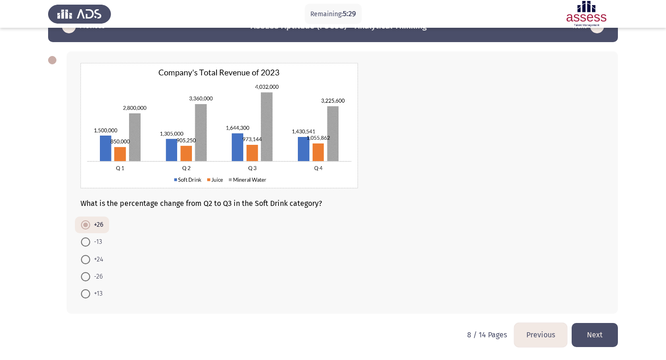
click at [580, 330] on button "Next" at bounding box center [594, 335] width 46 height 24
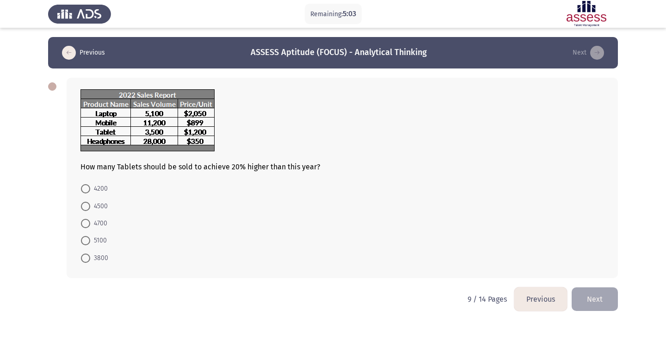
click at [80, 185] on mat-radio-button "4200" at bounding box center [94, 188] width 39 height 17
click at [89, 188] on span at bounding box center [85, 188] width 9 height 9
click at [89, 188] on input "4200" at bounding box center [85, 188] width 9 height 9
radio input "true"
click at [586, 298] on button "Next" at bounding box center [594, 298] width 46 height 24
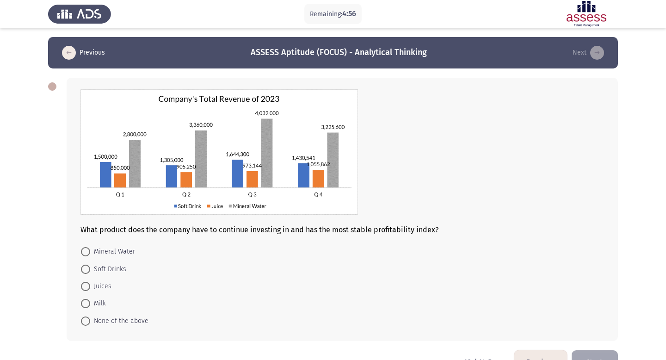
scroll to position [27, 0]
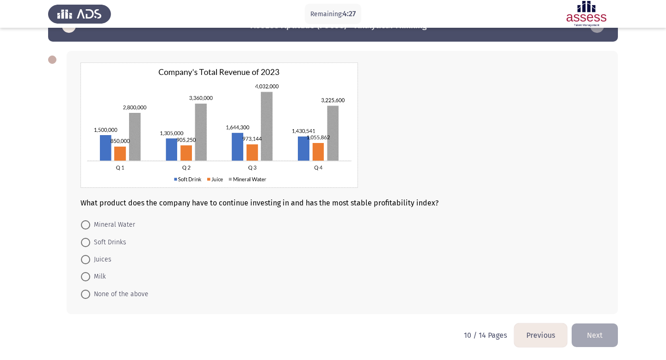
click at [93, 258] on span "Juices" at bounding box center [100, 259] width 21 height 11
click at [90, 258] on input "Juices" at bounding box center [85, 259] width 9 height 9
radio input "true"
click at [587, 338] on button "Next" at bounding box center [594, 335] width 46 height 24
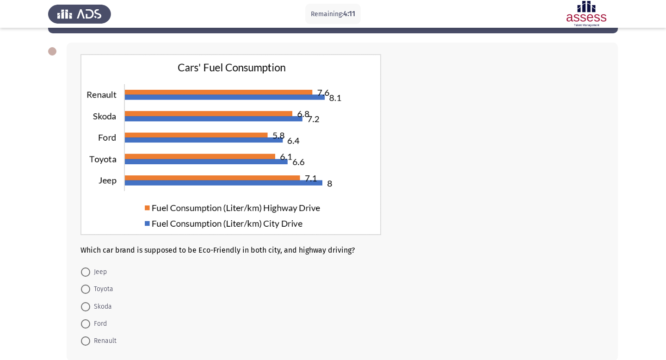
scroll to position [36, 0]
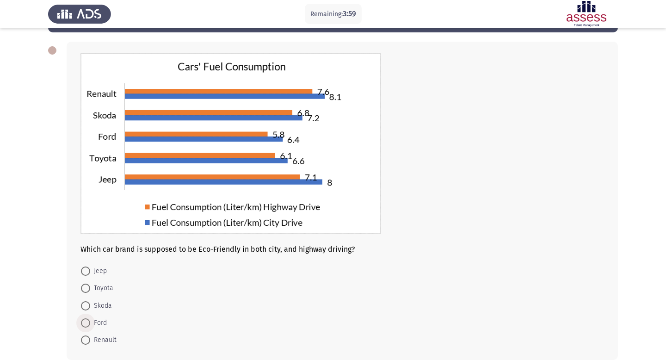
click at [94, 317] on span "Ford" at bounding box center [98, 322] width 17 height 11
click at [90, 318] on input "Ford" at bounding box center [85, 322] width 9 height 9
radio input "true"
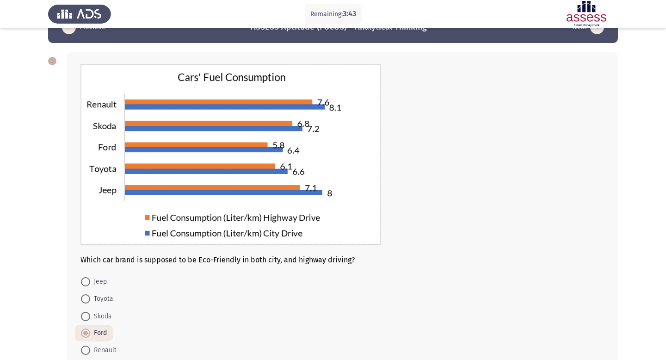
scroll to position [82, 0]
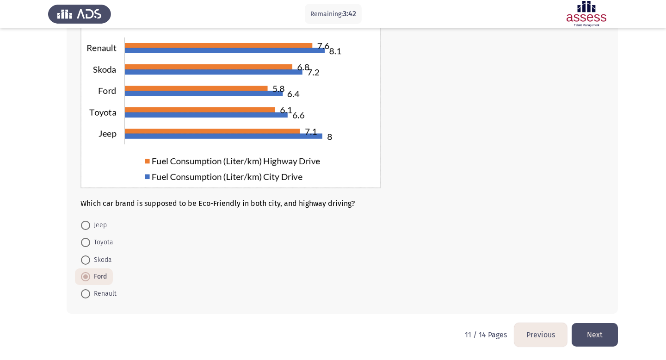
click at [595, 339] on button "Next" at bounding box center [594, 335] width 46 height 24
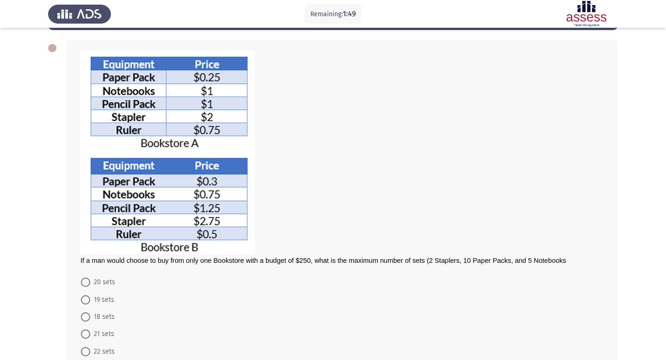
scroll to position [65, 0]
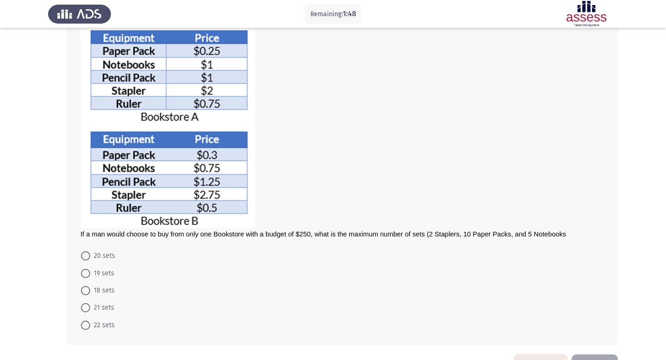
click at [92, 301] on mat-radio-button "21 sets" at bounding box center [97, 307] width 45 height 17
click at [83, 307] on span at bounding box center [85, 307] width 9 height 9
click at [83, 307] on input "21 sets" at bounding box center [85, 307] width 9 height 9
radio input "true"
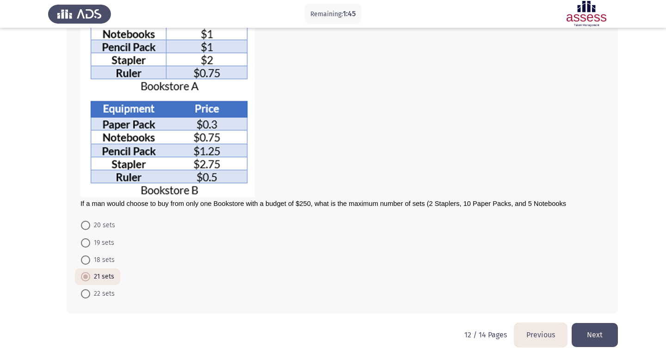
click at [601, 343] on button "Next" at bounding box center [594, 335] width 46 height 24
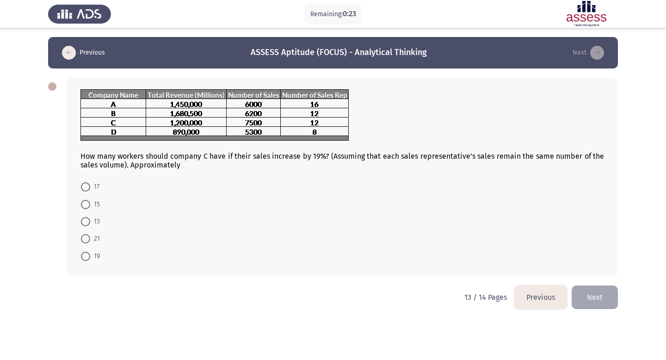
click at [81, 183] on span at bounding box center [85, 186] width 9 height 9
click at [81, 183] on input "17" at bounding box center [85, 186] width 9 height 9
radio input "true"
click at [93, 202] on span "15" at bounding box center [95, 203] width 10 height 11
click at [90, 202] on input "15" at bounding box center [85, 203] width 9 height 9
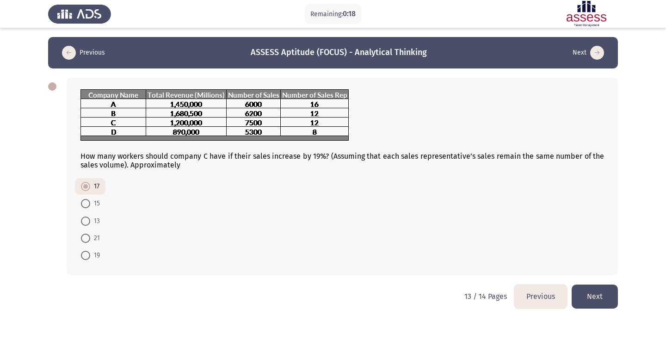
radio input "true"
click at [582, 294] on button "Next" at bounding box center [594, 296] width 46 height 24
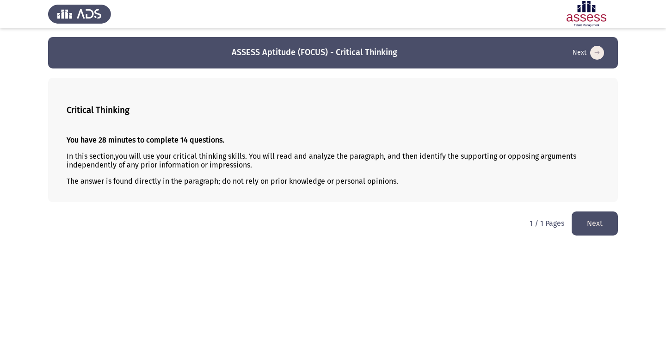
click at [591, 217] on button "Next" at bounding box center [594, 223] width 46 height 24
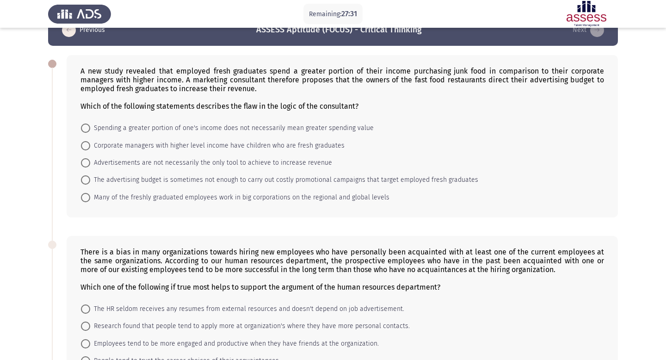
scroll to position [31, 0]
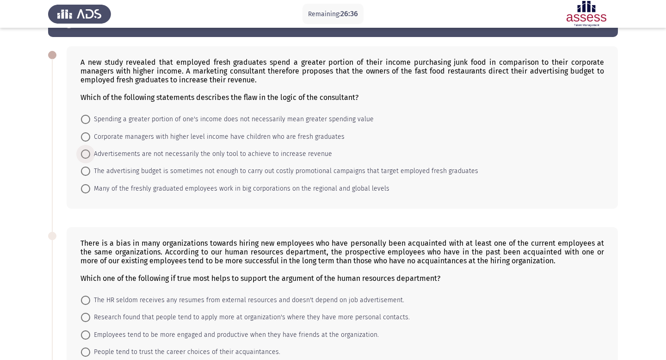
click at [163, 152] on span "Advertisements are not necessarily the only tool to achieve to increase revenue" at bounding box center [211, 153] width 242 height 11
click at [90, 152] on input "Advertisements are not necessarily the only tool to achieve to increase revenue" at bounding box center [85, 153] width 9 height 9
radio input "true"
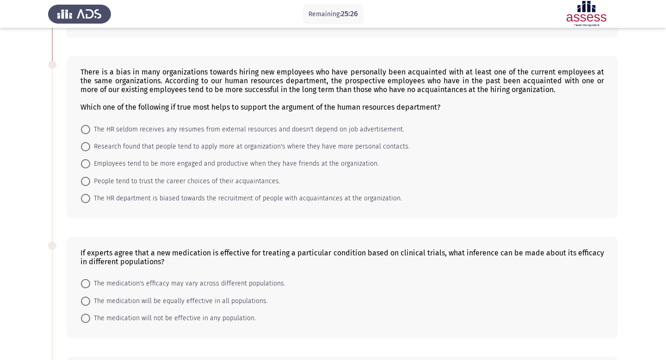
scroll to position [204, 0]
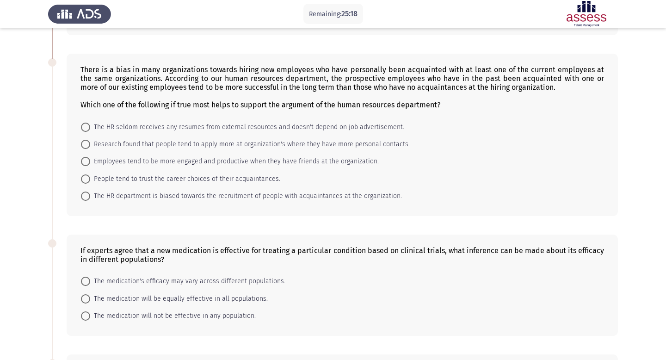
click at [92, 157] on span "Employees tend to be more engaged and productive when they have friends at the …" at bounding box center [234, 161] width 288 height 11
click at [90, 157] on input "Employees tend to be more engaged and productive when they have friends at the …" at bounding box center [85, 161] width 9 height 9
radio input "true"
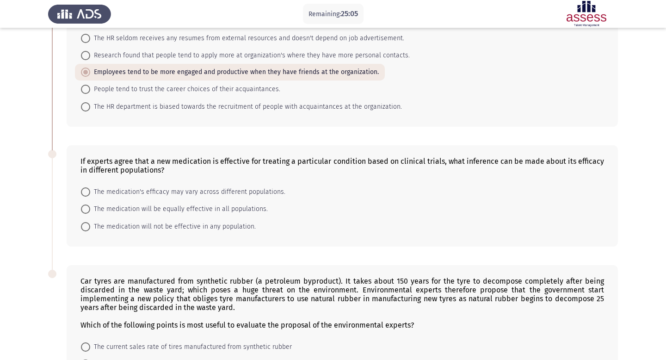
scroll to position [326, 0]
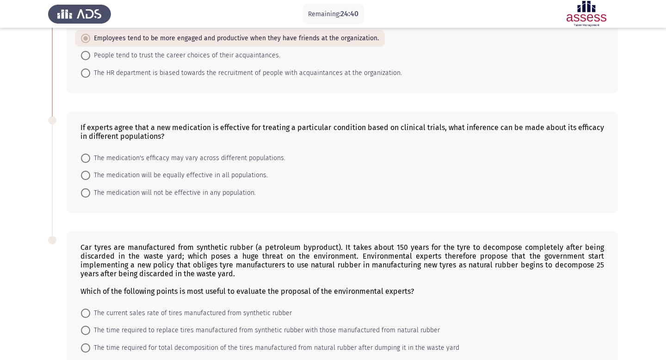
click at [209, 177] on span "The medication will be equally effective in all populations." at bounding box center [178, 175] width 177 height 11
click at [90, 177] on input "The medication will be equally effective in all populations." at bounding box center [85, 175] width 9 height 9
radio input "true"
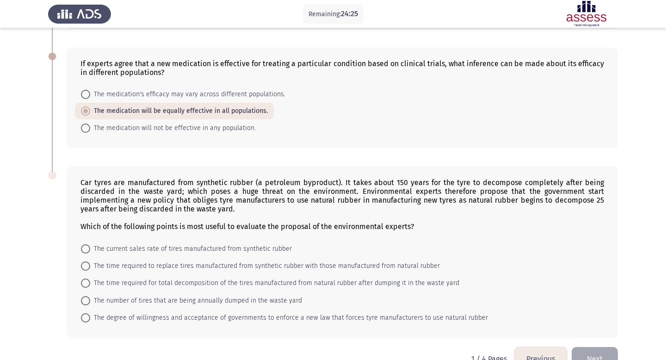
scroll to position [414, 0]
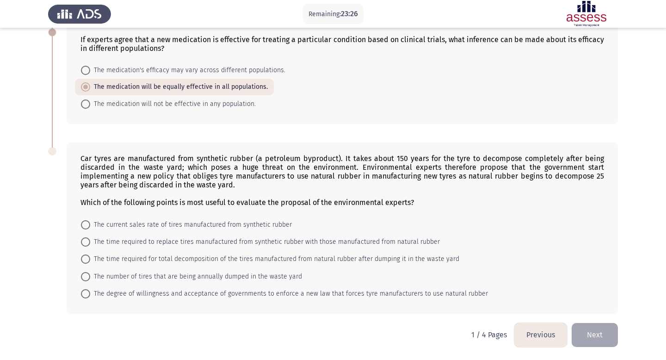
click at [224, 261] on span "The time required for total decomposition of the tires manufactured from natura…" at bounding box center [274, 258] width 369 height 11
click at [90, 261] on input "The time required for total decomposition of the tires manufactured from natura…" at bounding box center [85, 258] width 9 height 9
radio input "true"
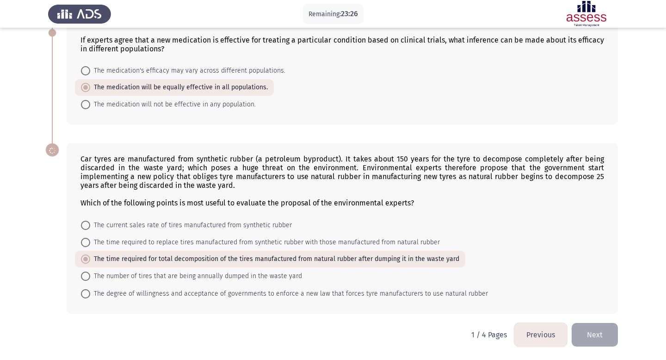
scroll to position [413, 0]
click at [583, 333] on button "Next" at bounding box center [594, 335] width 46 height 24
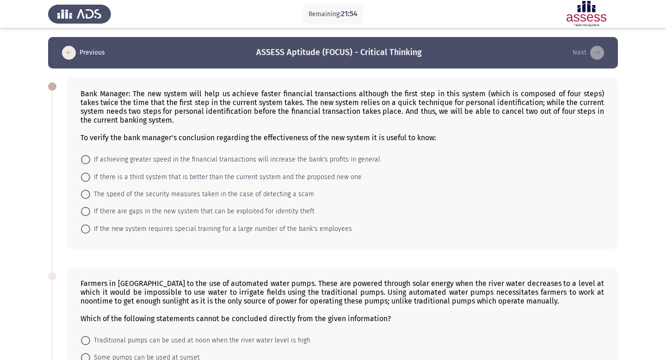
click at [98, 161] on span "If achieving greater speed in the financial transactions will increase the bank…" at bounding box center [235, 159] width 290 height 11
click at [90, 161] on input "If achieving greater speed in the financial transactions will increase the bank…" at bounding box center [85, 159] width 9 height 9
radio input "true"
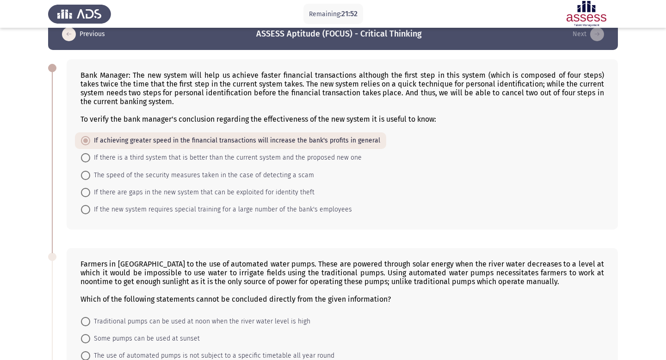
scroll to position [19, 0]
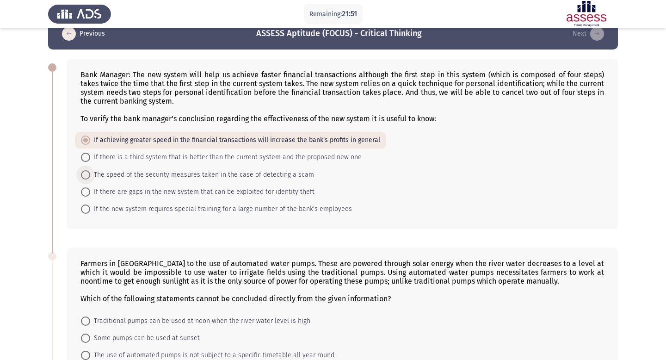
click at [173, 173] on span "The speed of the security measures taken in the case of detecting a scam" at bounding box center [202, 174] width 224 height 11
click at [90, 173] on input "The speed of the security measures taken in the case of detecting a scam" at bounding box center [85, 174] width 9 height 9
radio input "true"
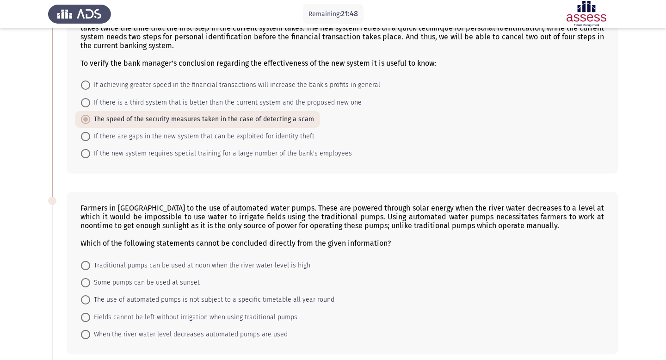
scroll to position [75, 0]
click at [281, 137] on span "If there are gaps in the new system that can be exploited for identity theft" at bounding box center [202, 135] width 224 height 11
click at [90, 137] on input "If there are gaps in the new system that can be exploited for identity theft" at bounding box center [85, 135] width 9 height 9
radio input "true"
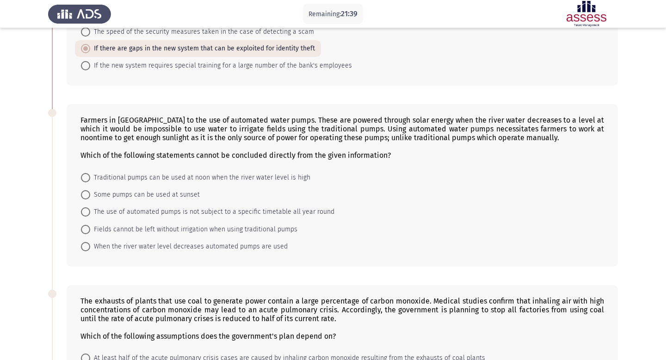
scroll to position [186, 0]
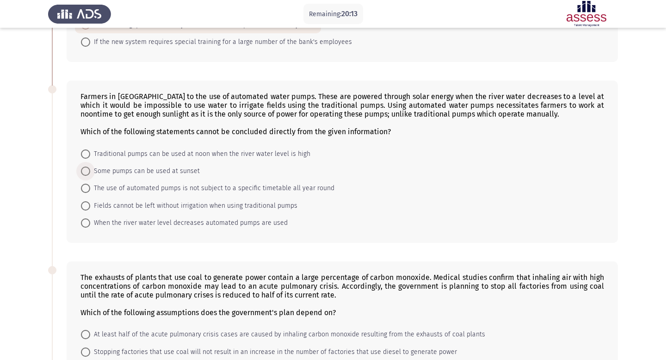
click at [123, 170] on span "Some pumps can be used at sunset" at bounding box center [145, 170] width 110 height 11
click at [90, 170] on input "Some pumps can be used at sunset" at bounding box center [85, 170] width 9 height 9
radio input "true"
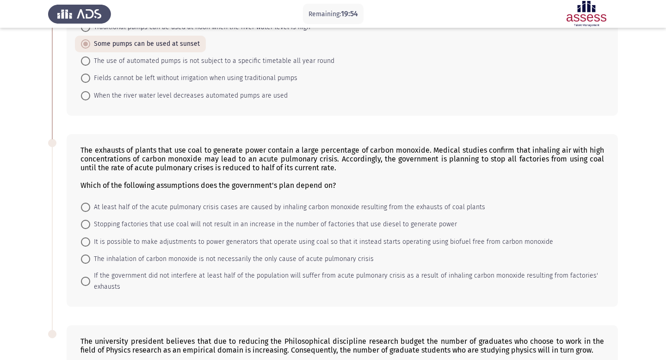
scroll to position [318, 0]
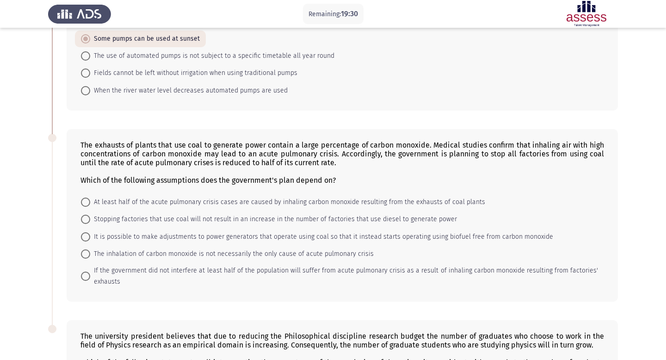
click at [233, 200] on span "At least half of the acute pulmonary crisis cases are caused by inhaling carbon…" at bounding box center [287, 201] width 395 height 11
click at [90, 200] on input "At least half of the acute pulmonary crisis cases are caused by inhaling carbon…" at bounding box center [85, 201] width 9 height 9
radio input "true"
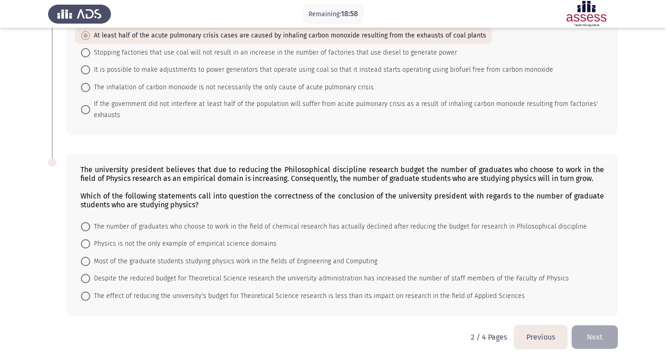
scroll to position [485, 0]
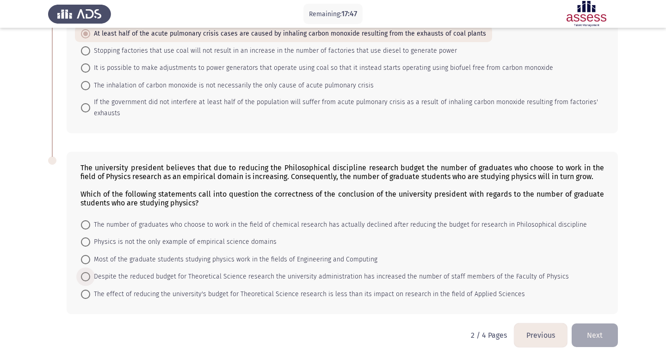
click at [178, 277] on span "Despite the reduced budget for Theoretical Science research the university admi…" at bounding box center [329, 276] width 478 height 11
click at [90, 277] on input "Despite the reduced budget for Theoretical Science research the university admi…" at bounding box center [85, 276] width 9 height 9
radio input "true"
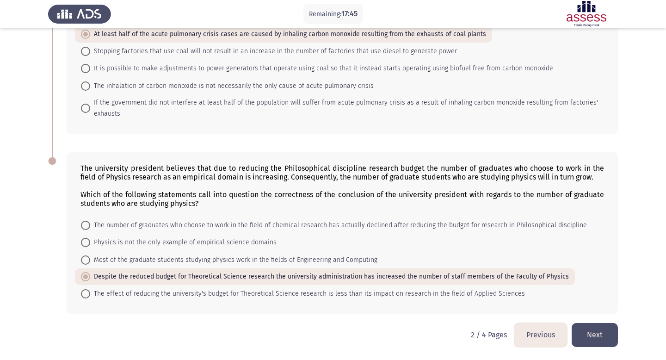
click at [600, 333] on button "Next" at bounding box center [594, 335] width 46 height 24
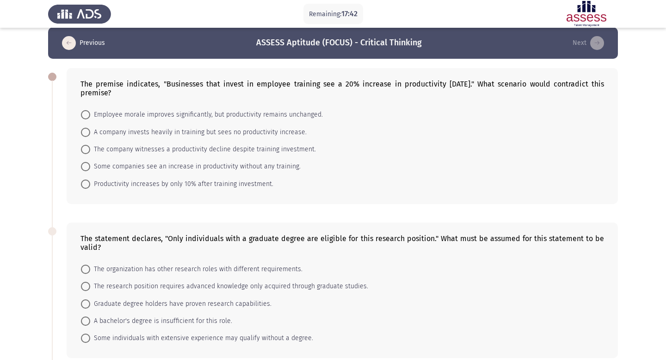
scroll to position [0, 0]
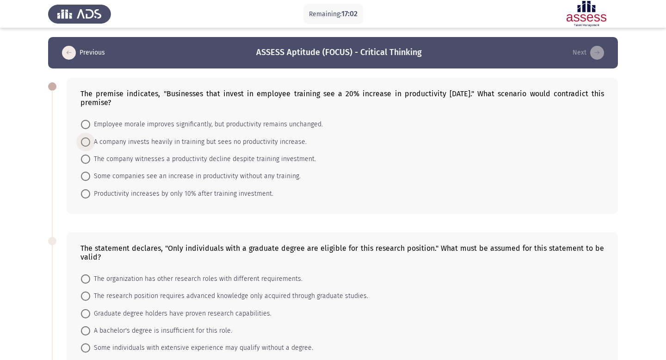
click at [191, 144] on span "A company invests heavily in training but sees no productivity increase." at bounding box center [198, 141] width 216 height 11
click at [90, 144] on input "A company invests heavily in training but sees no productivity increase." at bounding box center [85, 141] width 9 height 9
radio input "true"
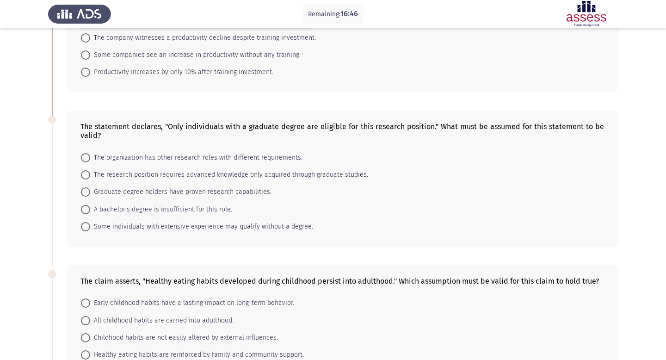
scroll to position [131, 0]
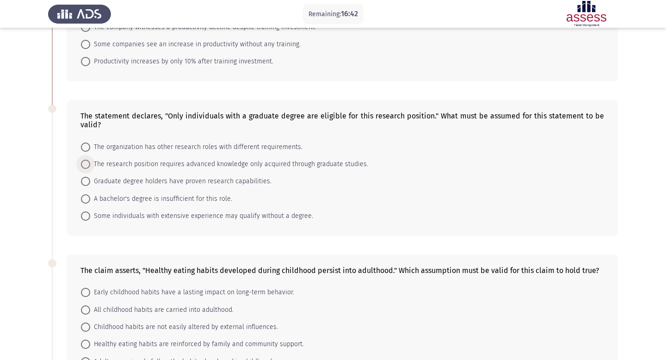
click at [188, 167] on span "The research position requires advanced knowledge only acquired through graduat…" at bounding box center [229, 164] width 278 height 11
click at [90, 167] on input "The research position requires advanced knowledge only acquired through graduat…" at bounding box center [85, 163] width 9 height 9
radio input "true"
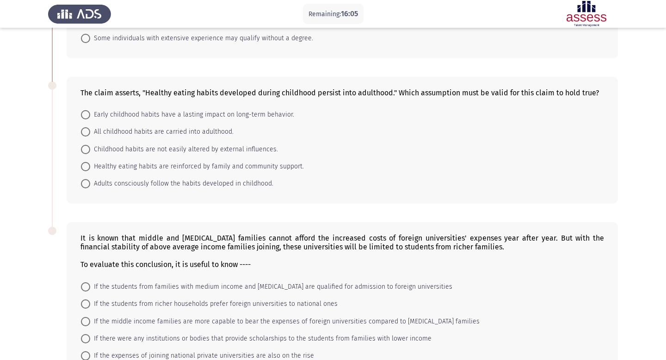
scroll to position [310, 0]
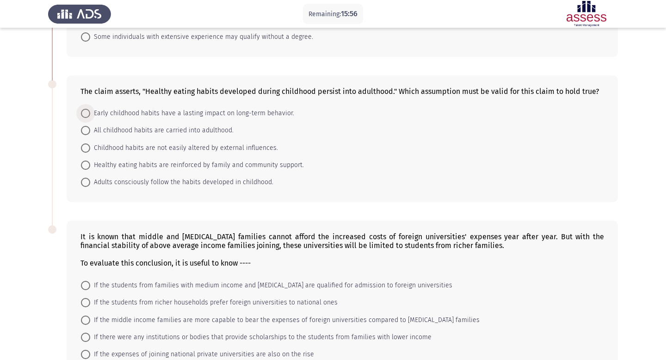
click at [265, 110] on span "Early childhood habits have a lasting impact on long-term behavior." at bounding box center [192, 113] width 204 height 11
click at [90, 110] on input "Early childhood habits have a lasting impact on long-term behavior." at bounding box center [85, 113] width 9 height 9
radio input "true"
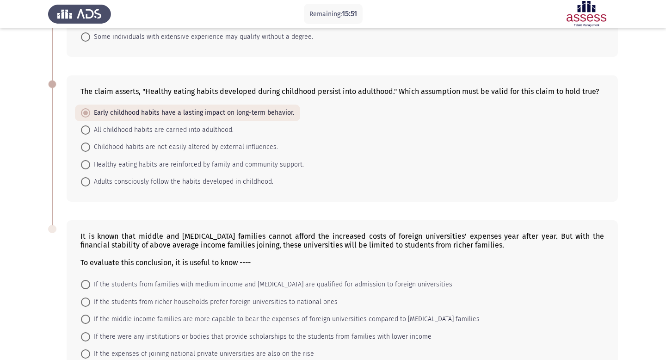
click at [183, 145] on span "Childhood habits are not easily altered by external influences." at bounding box center [184, 146] width 188 height 11
click at [90, 145] on input "Childhood habits are not easily altered by external influences." at bounding box center [85, 146] width 9 height 9
radio input "true"
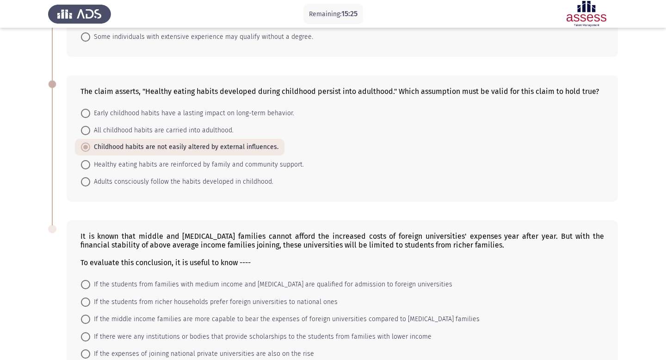
click at [207, 133] on span "All childhood habits are carried into adulthood." at bounding box center [161, 130] width 143 height 11
click at [90, 133] on input "All childhood habits are carried into adulthood." at bounding box center [85, 130] width 9 height 9
radio input "true"
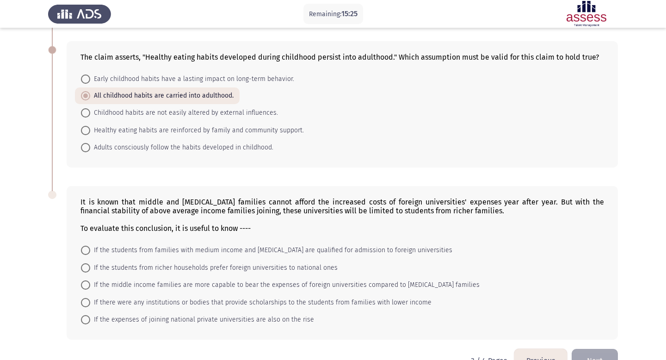
scroll to position [369, 0]
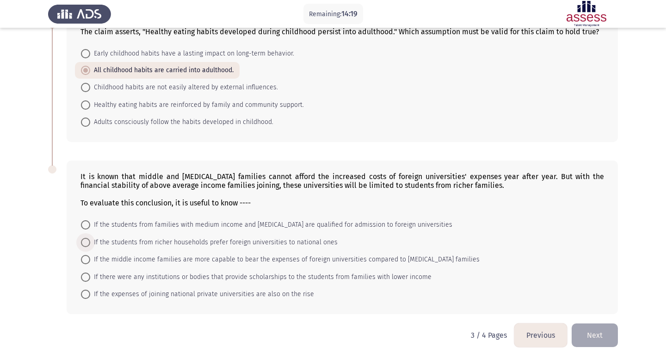
click at [275, 246] on span "If the students from richer households prefer foreign universities to national …" at bounding box center [213, 242] width 247 height 11
click at [90, 246] on input "If the students from richer households prefer foreign universities to national …" at bounding box center [85, 242] width 9 height 9
radio input "true"
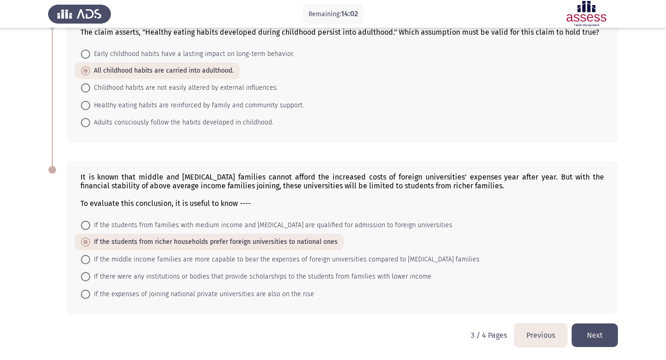
click at [587, 340] on button "Next" at bounding box center [594, 335] width 46 height 24
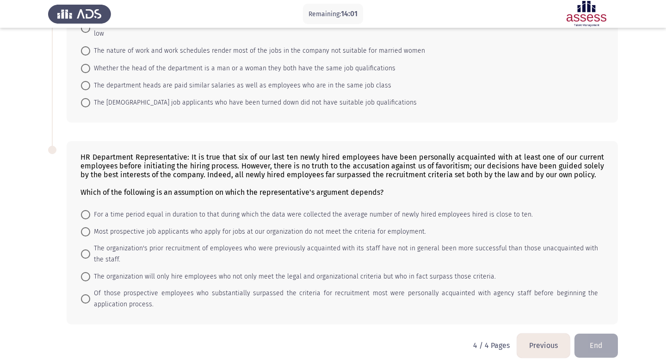
scroll to position [0, 0]
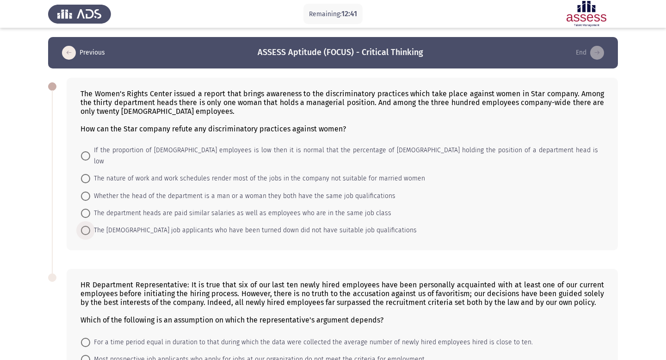
click at [263, 225] on span "The [DEMOGRAPHIC_DATA] job applicants who have been turned down did not have su…" at bounding box center [253, 230] width 326 height 11
click at [90, 226] on input "The [DEMOGRAPHIC_DATA] job applicants who have been turned down did not have su…" at bounding box center [85, 230] width 9 height 9
radio input "true"
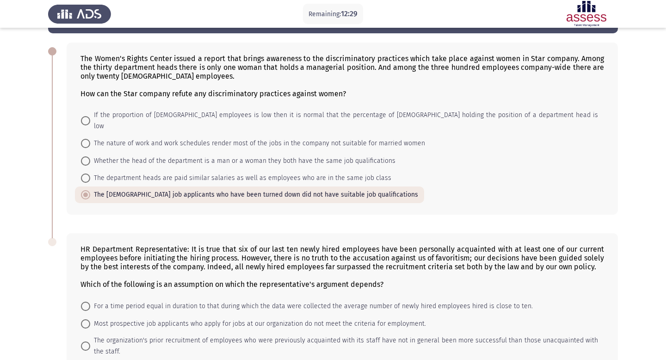
scroll to position [127, 0]
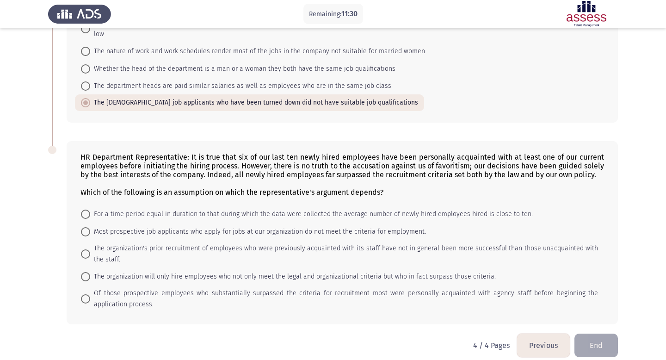
click at [277, 271] on span "The organization will only hire employees who not only meet the legal and organ…" at bounding box center [292, 276] width 405 height 11
click at [90, 272] on input "The organization will only hire employees who not only meet the legal and organ…" at bounding box center [85, 276] width 9 height 9
radio input "true"
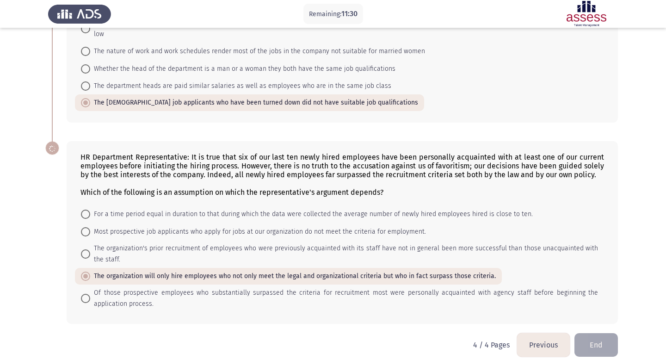
scroll to position [127, 0]
click at [269, 287] on span "Of those prospective employees who substantially surpassed the criteria for rec…" at bounding box center [344, 298] width 508 height 22
click at [90, 294] on input "Of those prospective employees who substantially surpassed the criteria for rec…" at bounding box center [85, 298] width 9 height 9
radio input "true"
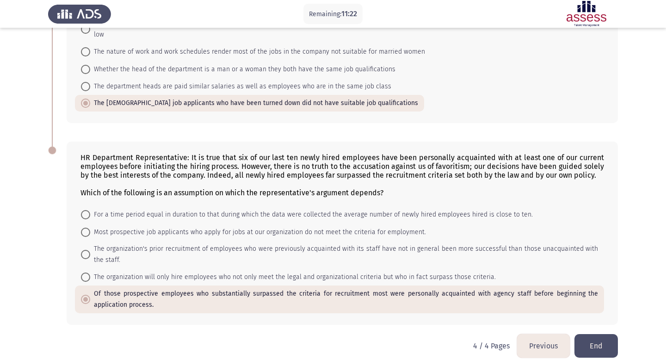
click at [584, 334] on button "End" at bounding box center [595, 346] width 43 height 24
click at [441, 271] on span "The organization will only hire employees who not only meet the legal and organ…" at bounding box center [292, 276] width 405 height 11
click at [90, 272] on input "The organization will only hire employees who not only meet the legal and organ…" at bounding box center [85, 276] width 9 height 9
radio input "true"
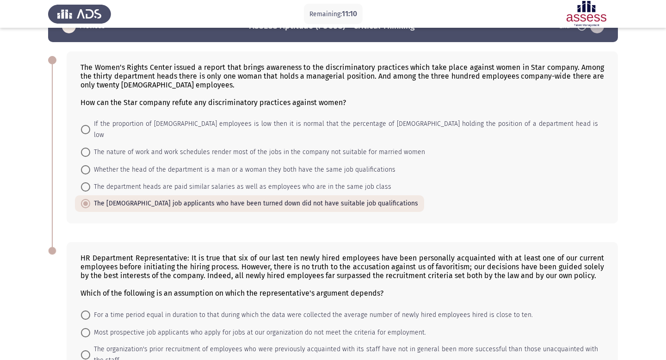
scroll to position [0, 0]
